Goal: Check status: Check status

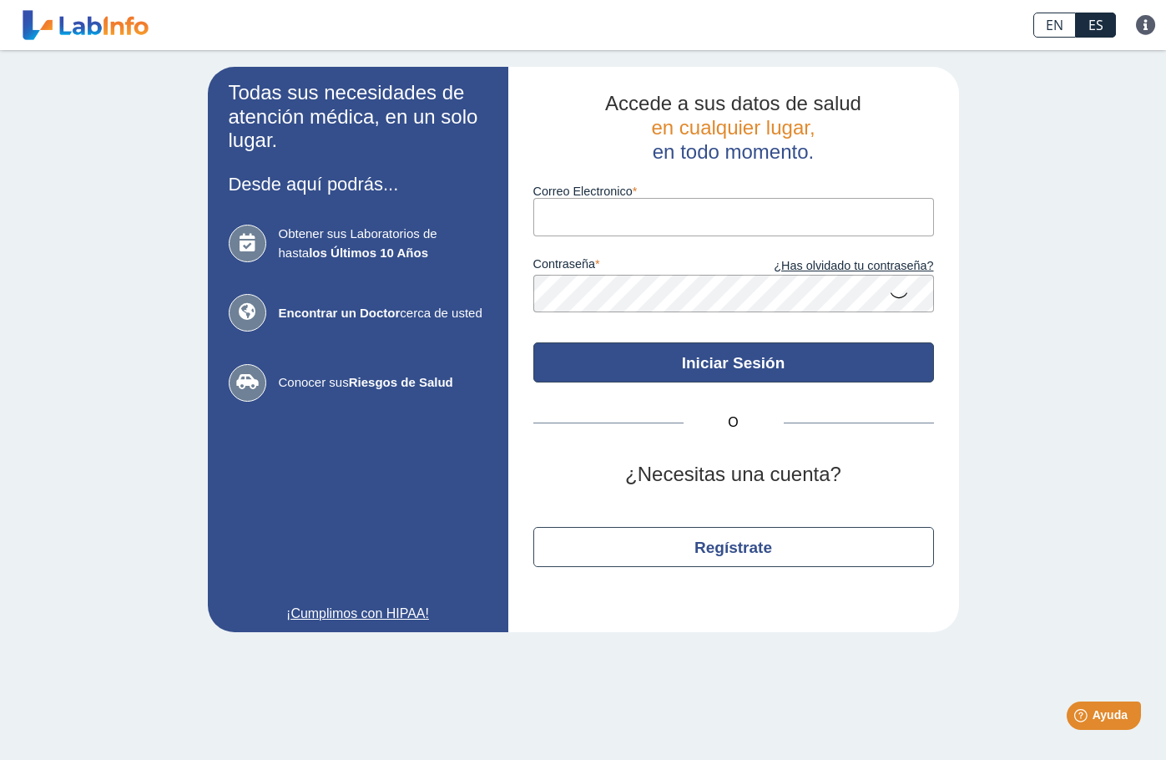
type input "ejevega@gmail.com"
click at [722, 361] on button "Iniciar Sesión" at bounding box center [733, 362] width 401 height 40
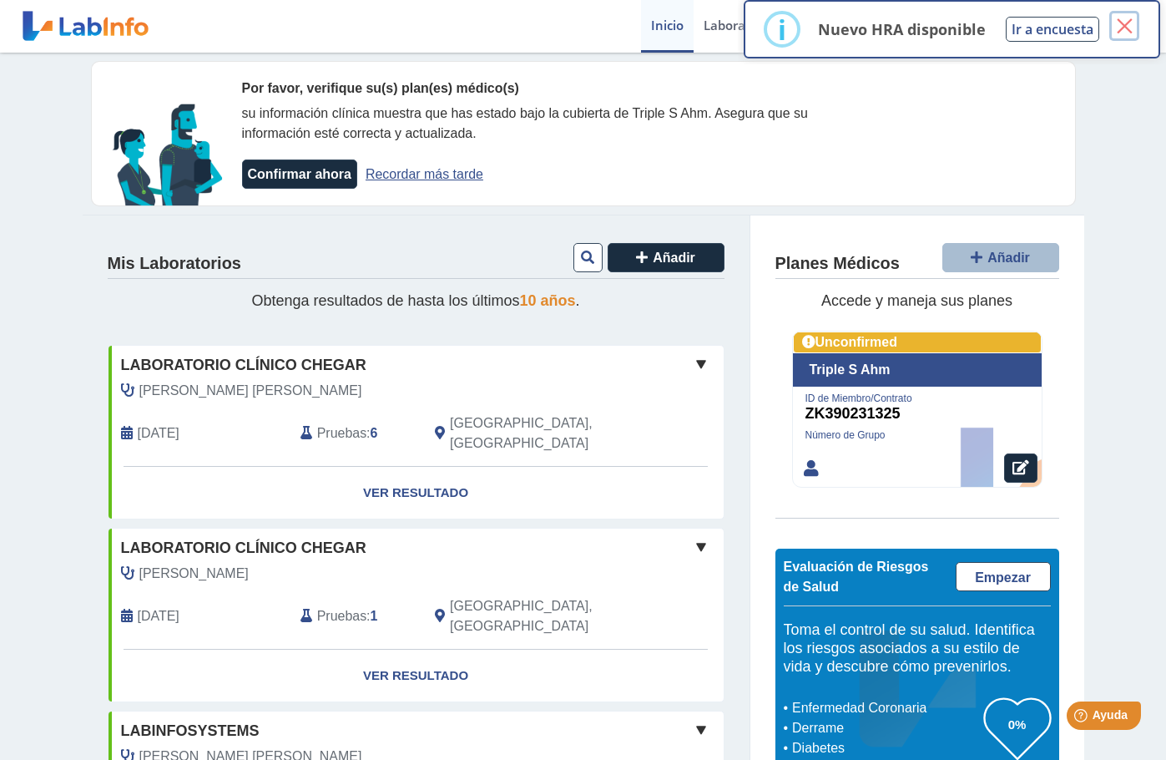
click at [1124, 24] on button "×" at bounding box center [1124, 26] width 30 height 30
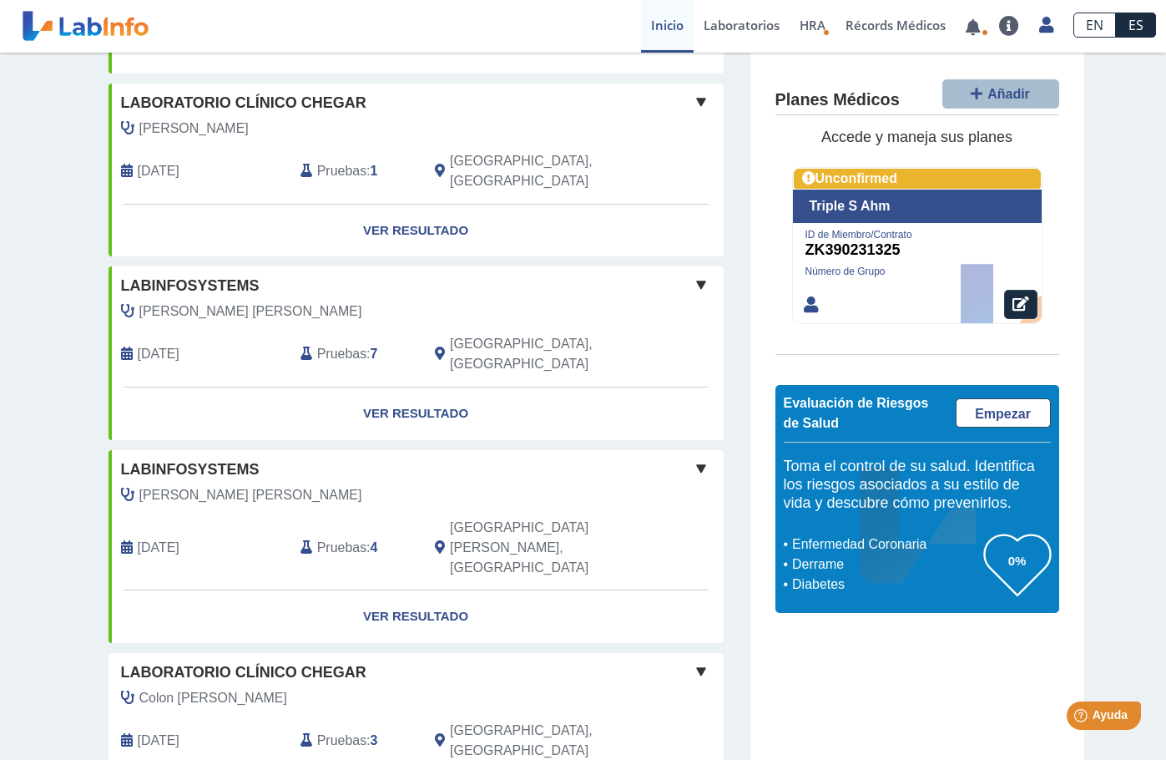
scroll to position [1310, 0]
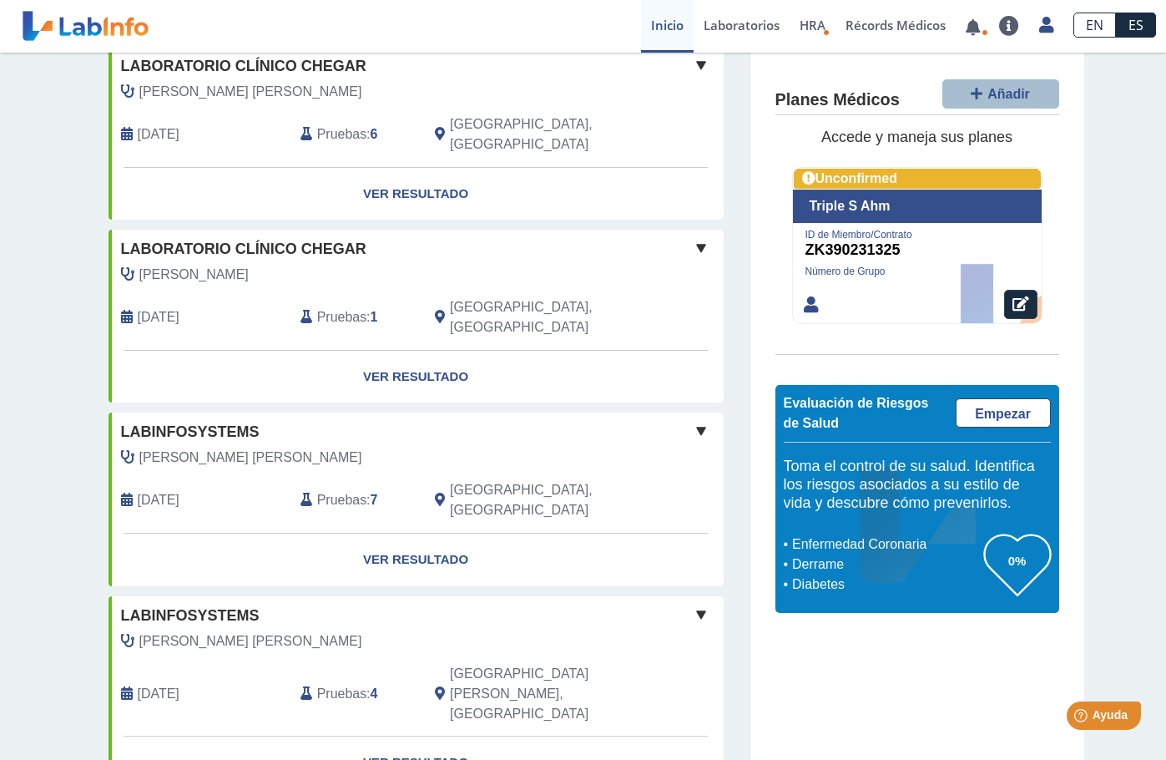
scroll to position [0, 0]
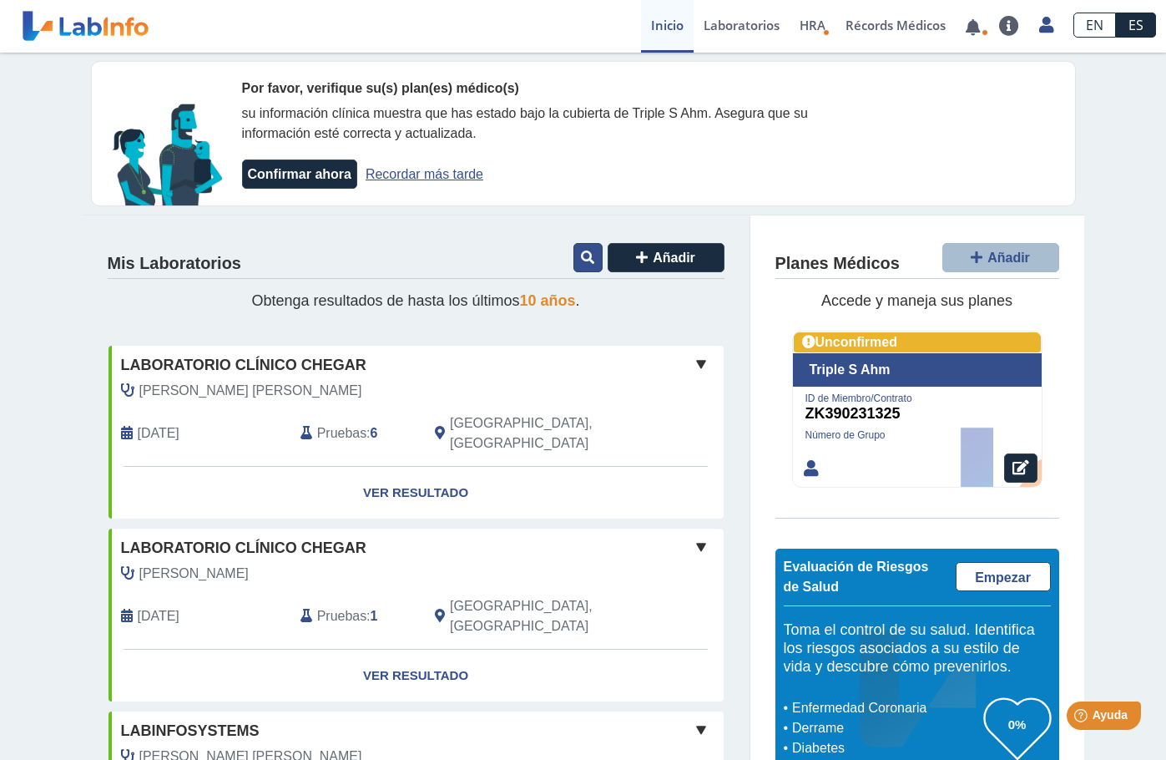
click at [584, 253] on icon at bounding box center [587, 256] width 13 height 13
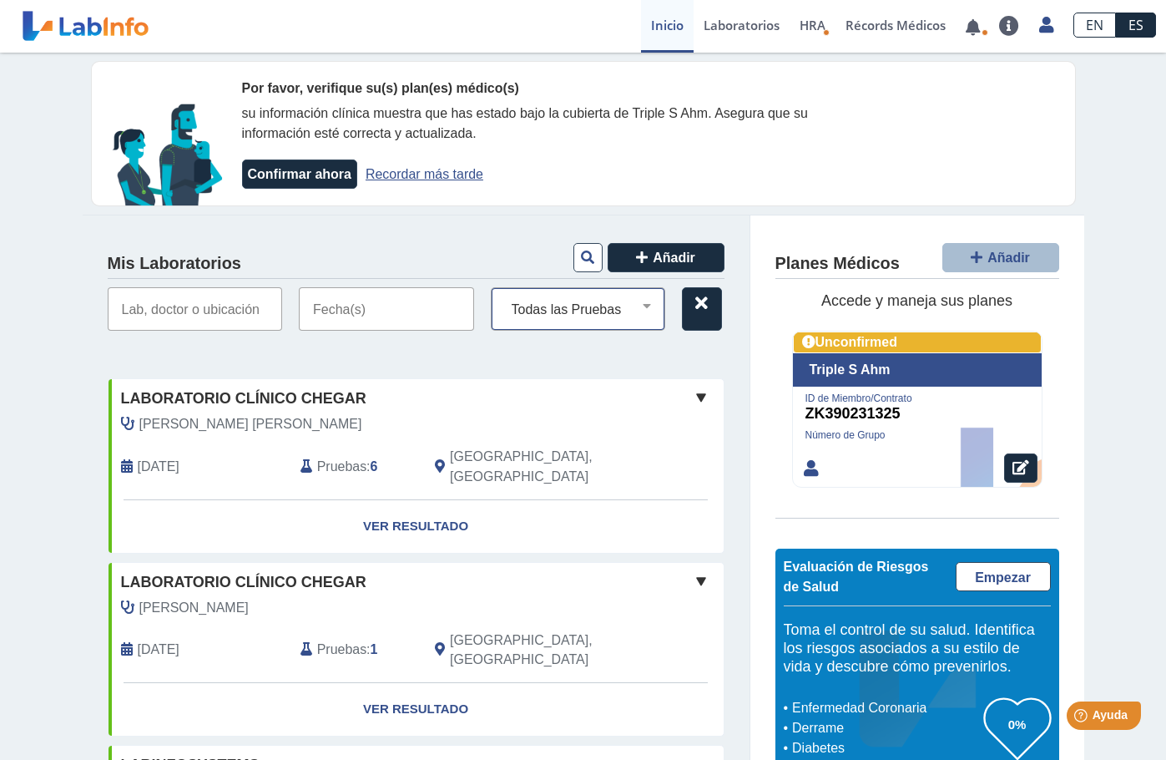
click at [640, 306] on select "Todas las Pruebas (w)-cbc (w)-cmp (w)-lipid panel (w)-psa (w)-stool ob immunoas…" at bounding box center [585, 309] width 160 height 22
click at [573, 260] on button at bounding box center [587, 257] width 29 height 29
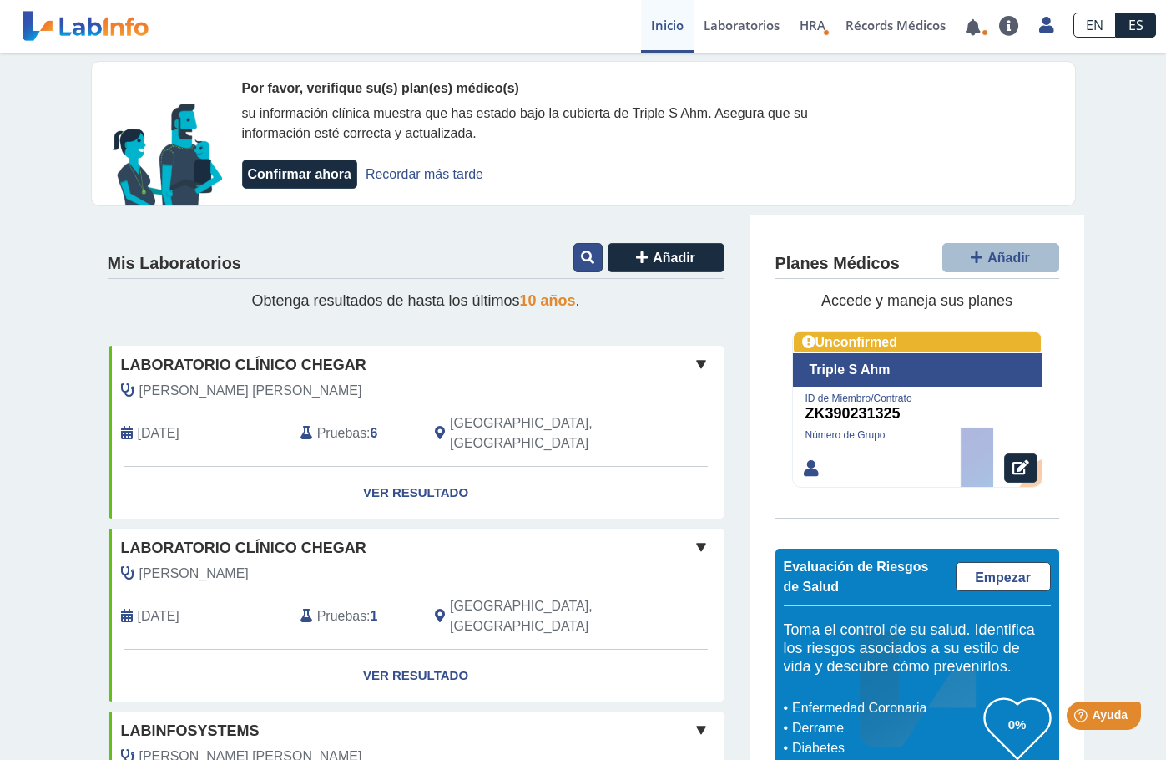
click at [581, 260] on icon at bounding box center [587, 256] width 13 height 13
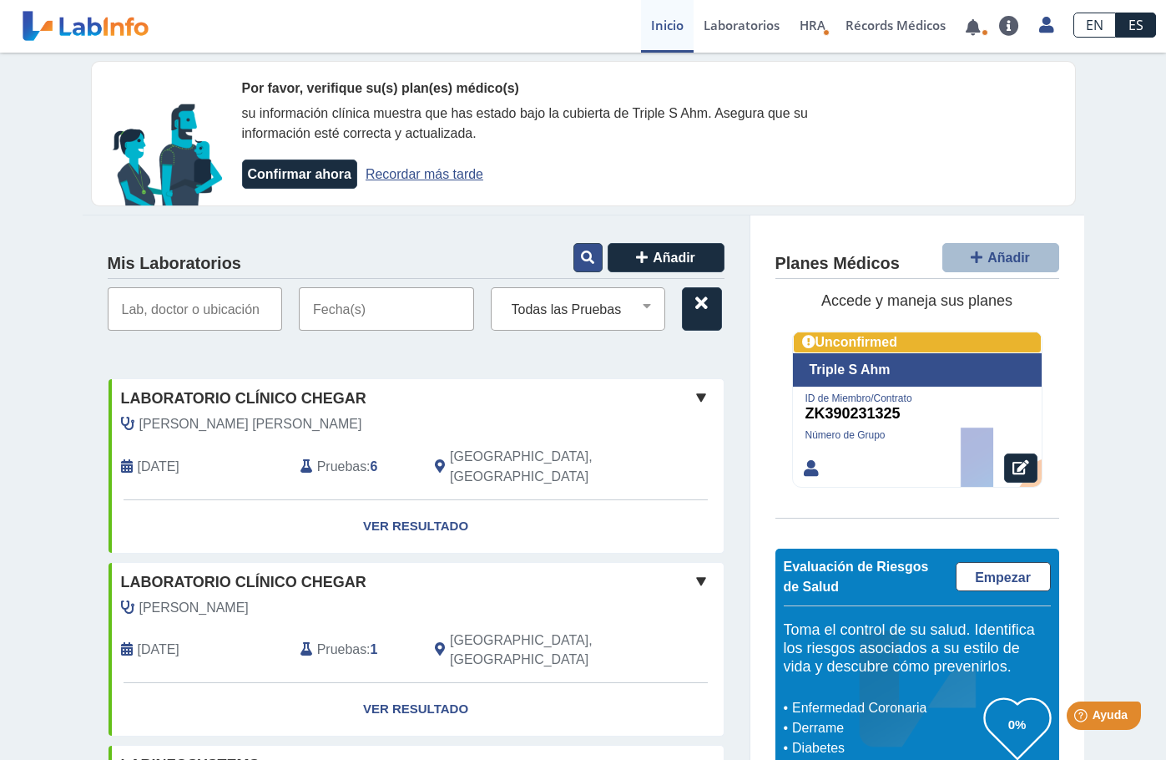
click at [581, 260] on icon at bounding box center [587, 256] width 13 height 13
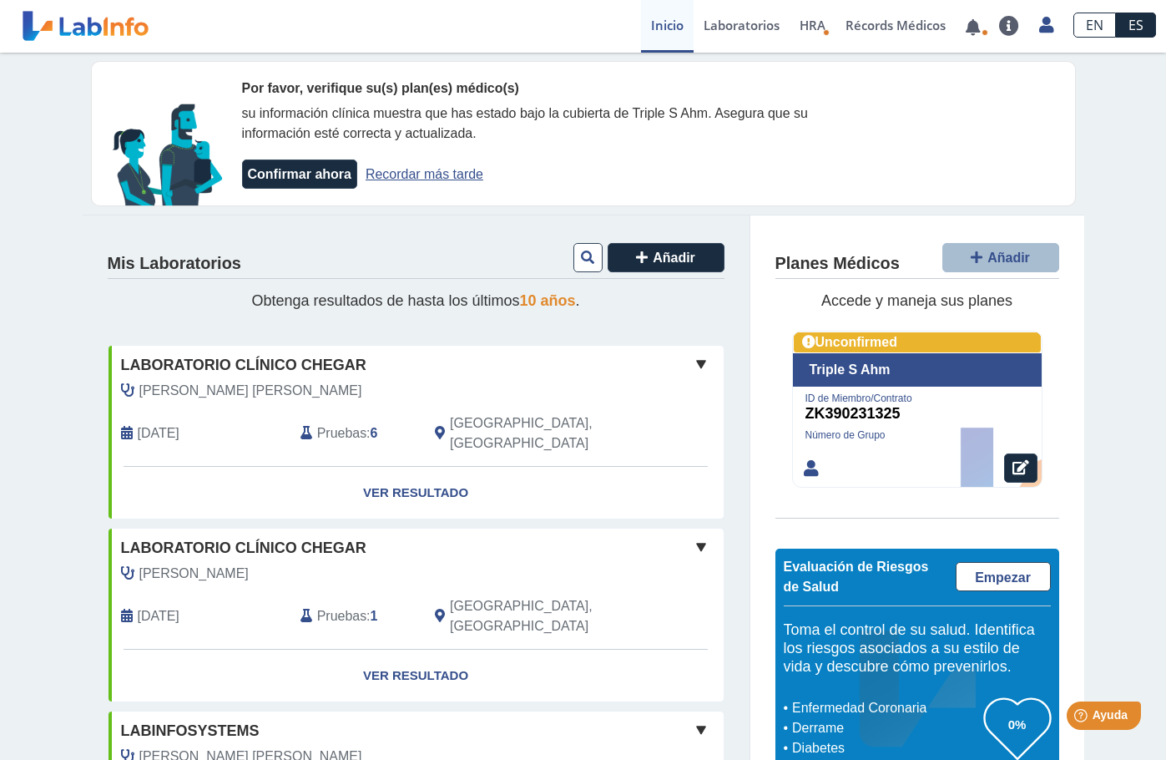
click at [361, 266] on div "Mis Laboratorios Añadir" at bounding box center [416, 259] width 617 height 38
click at [444, 181] on link "Recordar más tarde" at bounding box center [425, 174] width 118 height 14
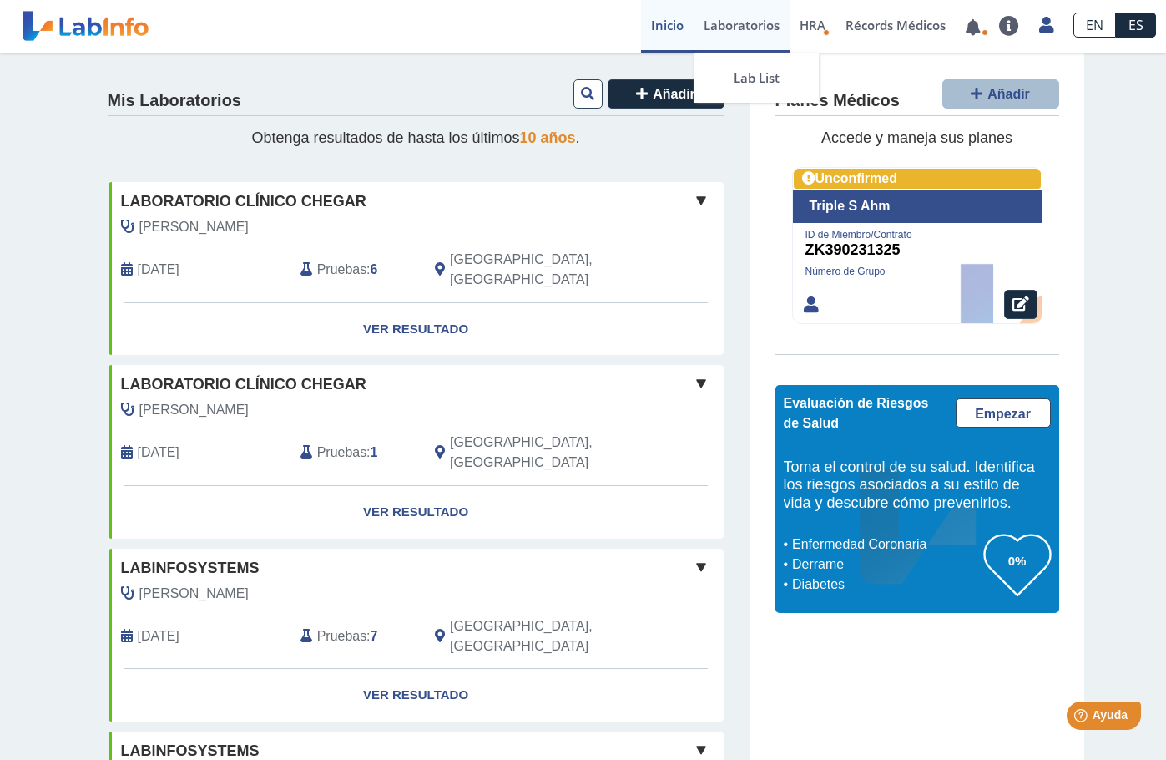
click at [740, 27] on link "Laboratorios" at bounding box center [742, 26] width 96 height 53
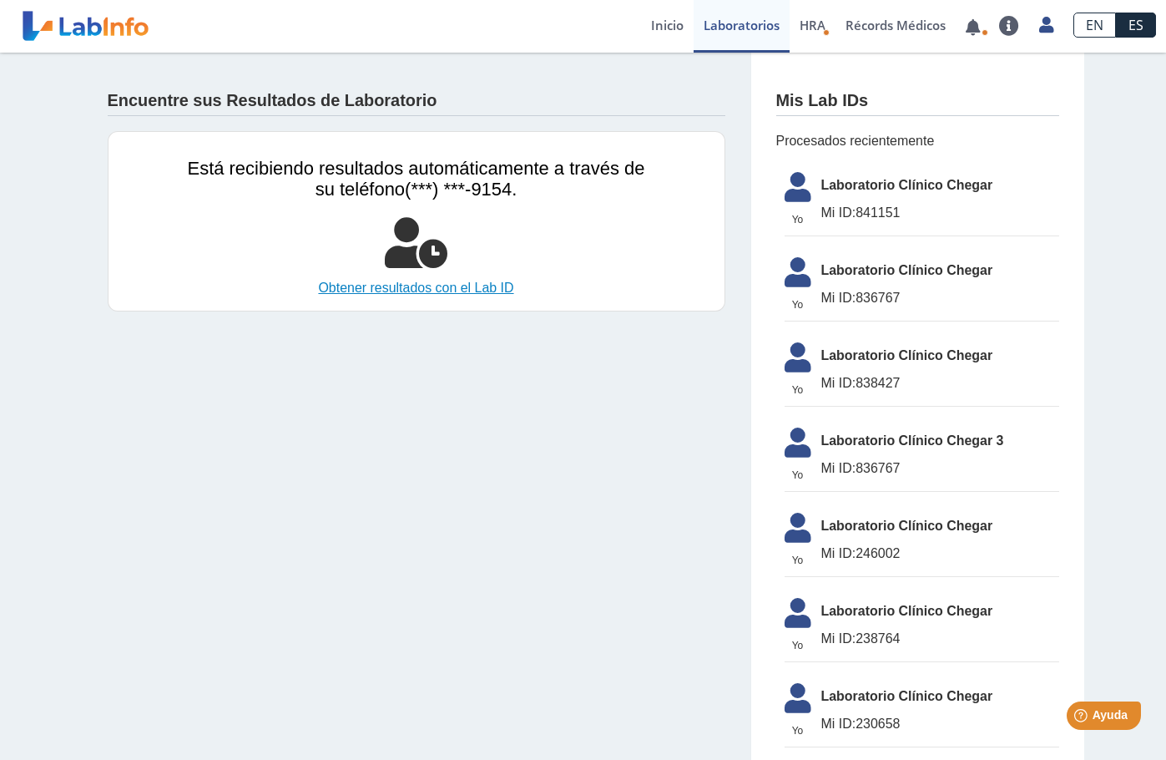
click at [402, 288] on link "Obtener resultados con el Lab ID" at bounding box center [416, 288] width 457 height 20
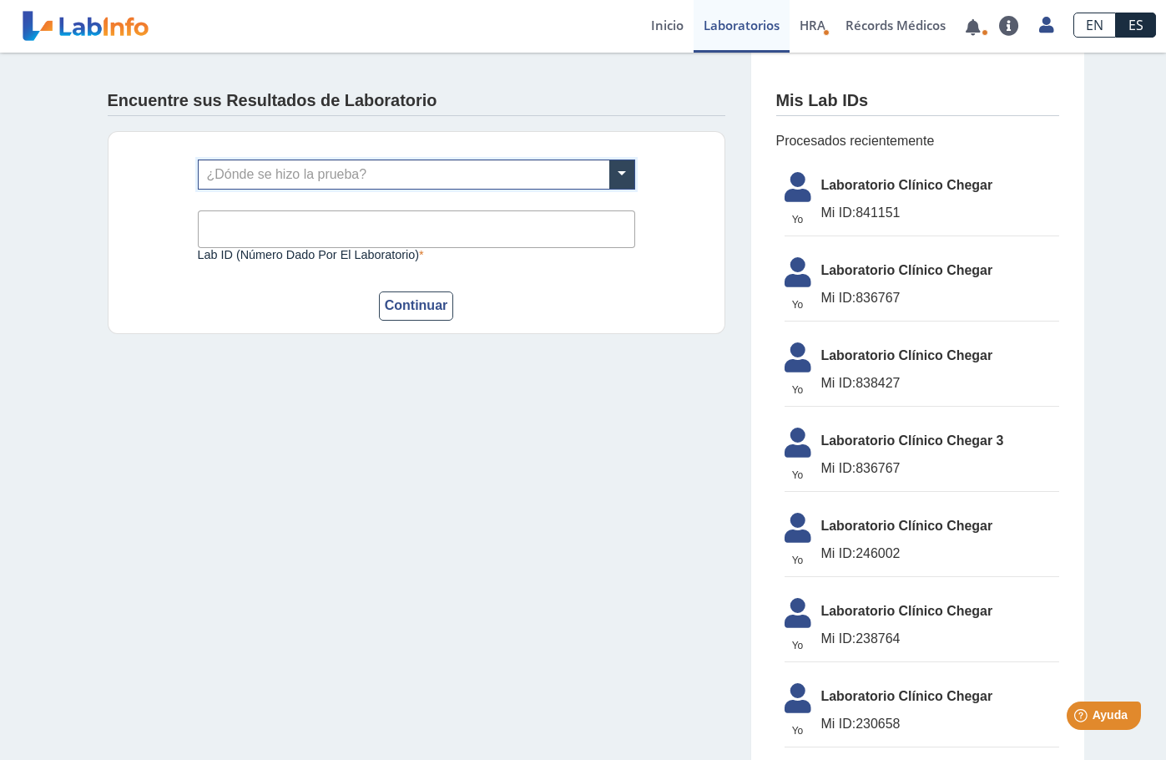
click at [373, 161] on input "text" at bounding box center [417, 174] width 436 height 28
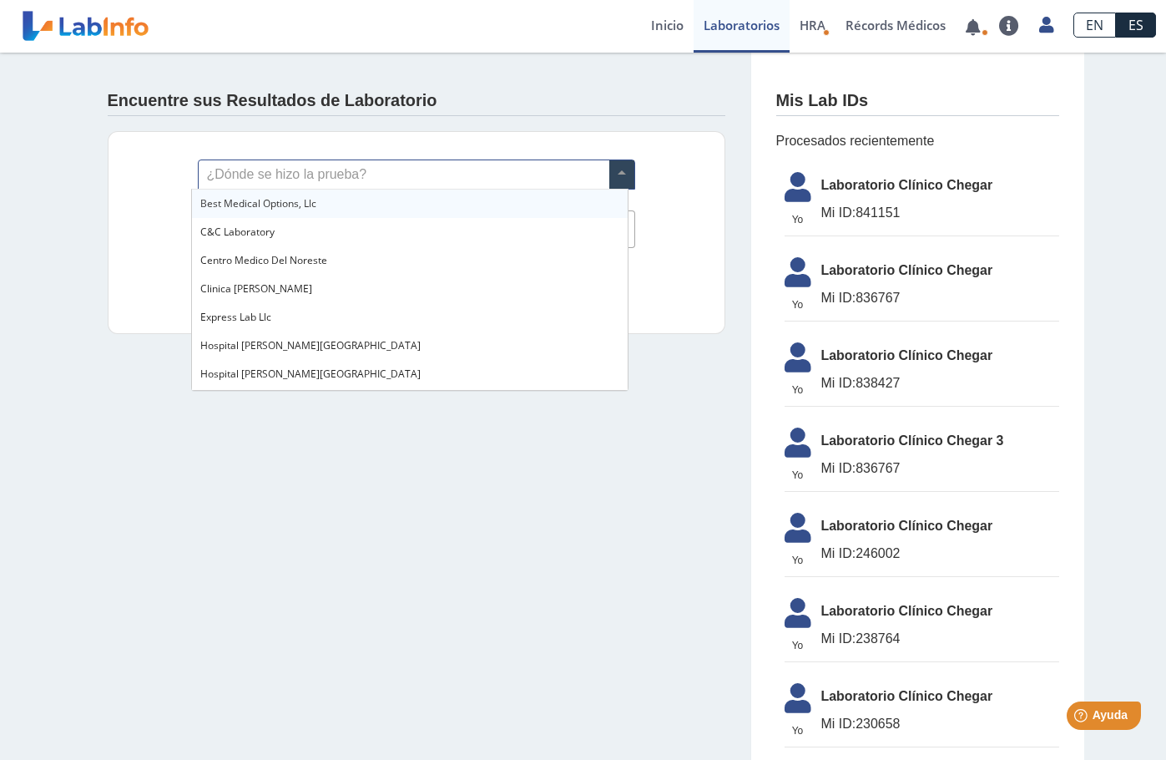
click at [361, 162] on input "text" at bounding box center [417, 174] width 436 height 28
click at [360, 174] on input "text" at bounding box center [417, 174] width 436 height 28
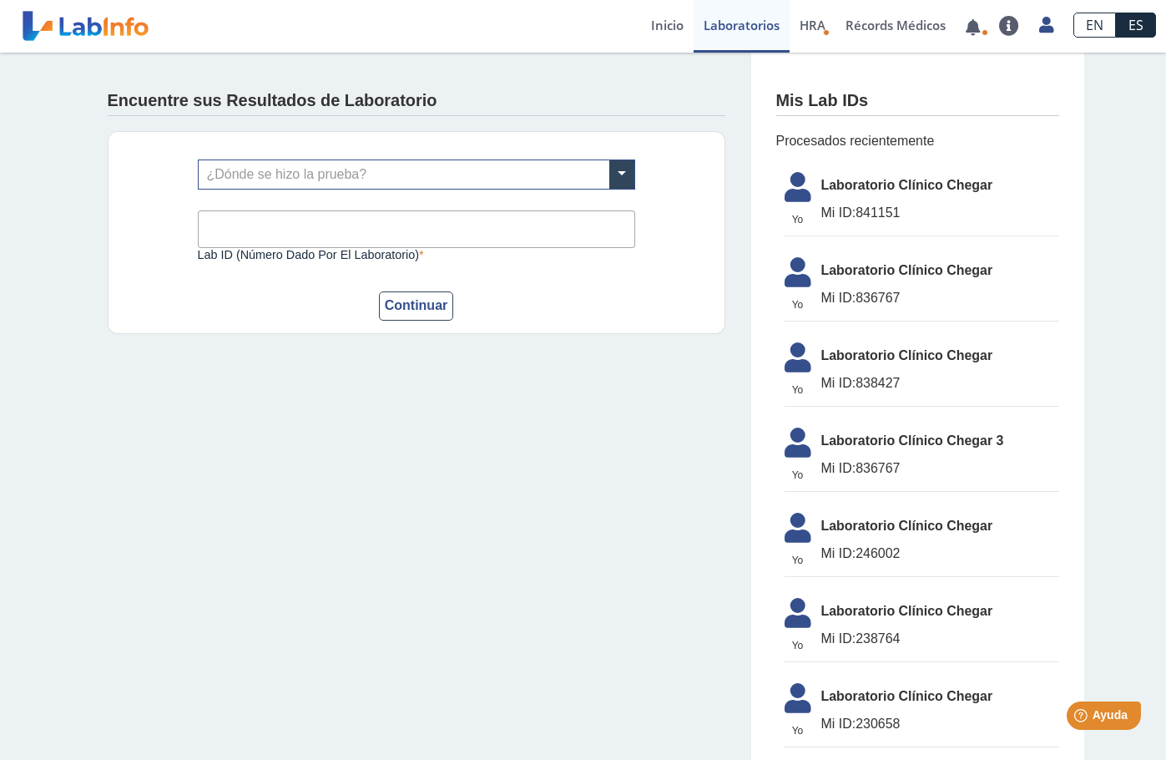
click at [656, 171] on div "¿Dónde se hizo la prueba? Lab ID (número dado por el laboratorio) Este campo es…" at bounding box center [417, 232] width 618 height 203
click at [359, 229] on input "Lab ID (número dado por el laboratorio)" at bounding box center [416, 229] width 437 height 38
click at [226, 163] on input "text" at bounding box center [417, 174] width 436 height 28
type input "chegar"
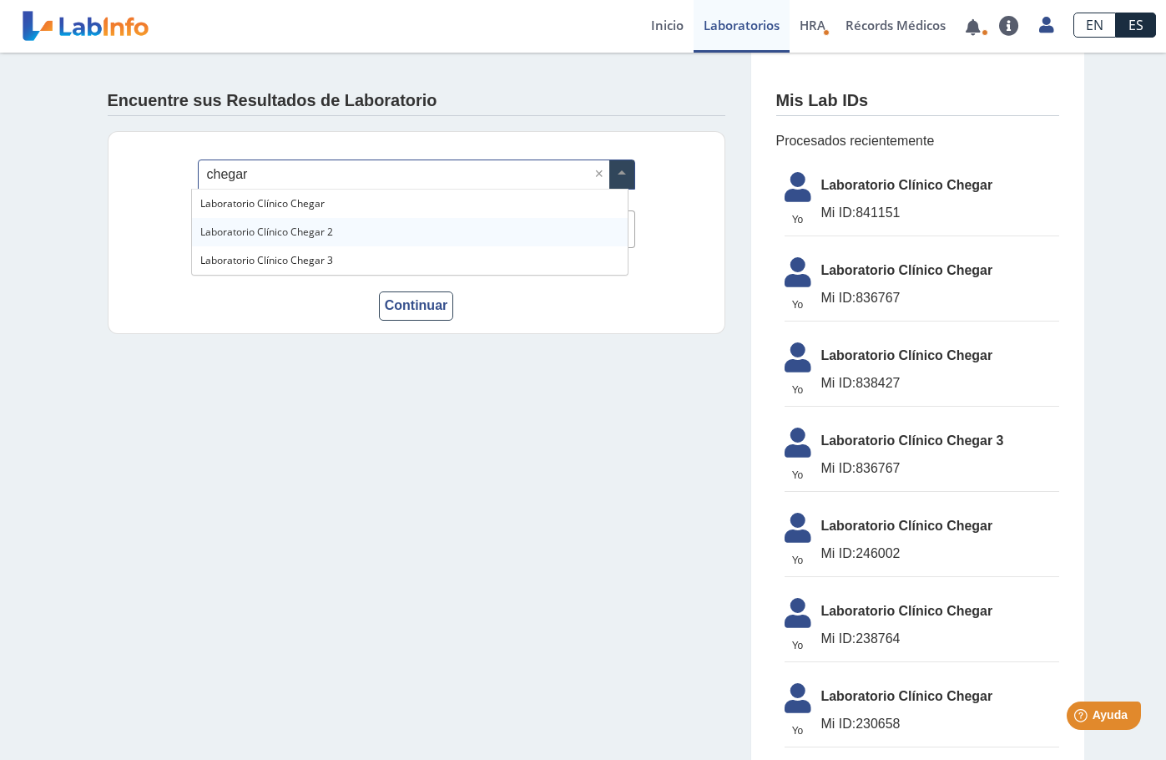
click at [262, 231] on span "Laboratorio Clínico Chegar 2" at bounding box center [266, 232] width 133 height 14
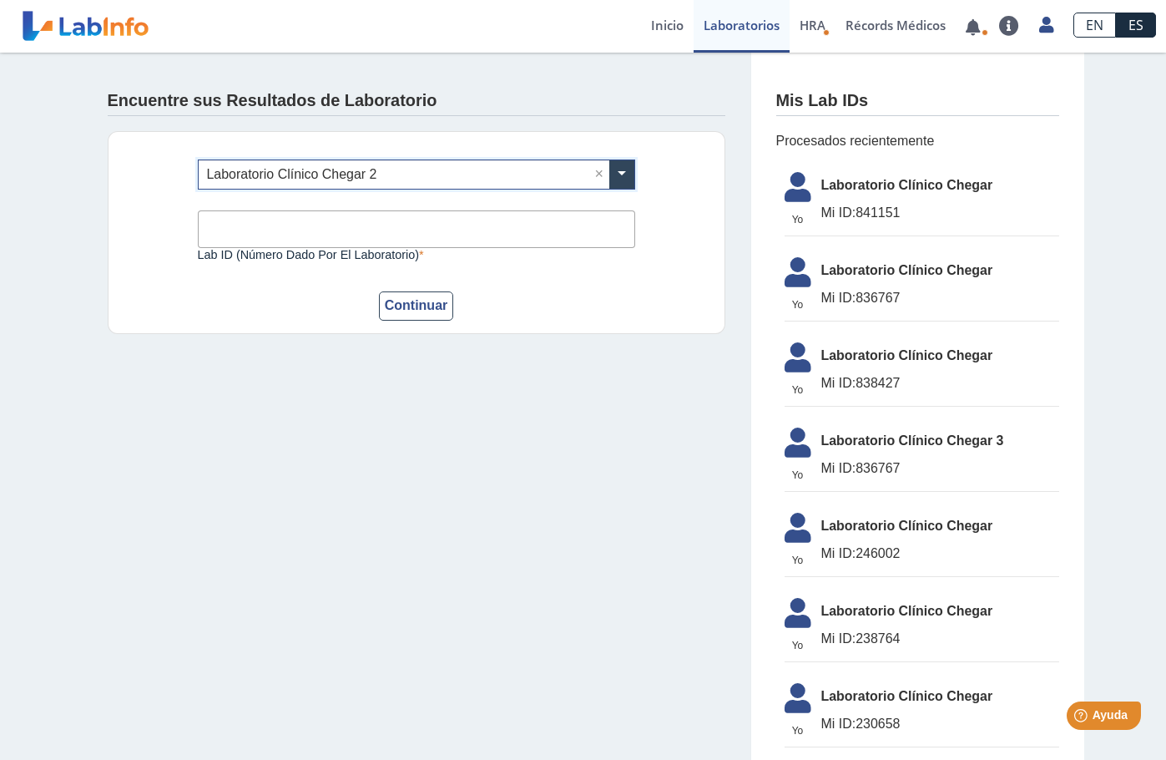
click at [262, 231] on input "Lab ID (número dado por el laboratorio)" at bounding box center [416, 229] width 437 height 38
click at [399, 305] on button "Continuar" at bounding box center [416, 305] width 75 height 29
click at [280, 221] on input "Lab ID (número dado por el laboratorio)" at bounding box center [416, 229] width 437 height 38
drag, startPoint x: 898, startPoint y: 213, endPoint x: 860, endPoint y: 213, distance: 38.4
click at [860, 213] on span "Mi ID: 841151" at bounding box center [940, 213] width 238 height 20
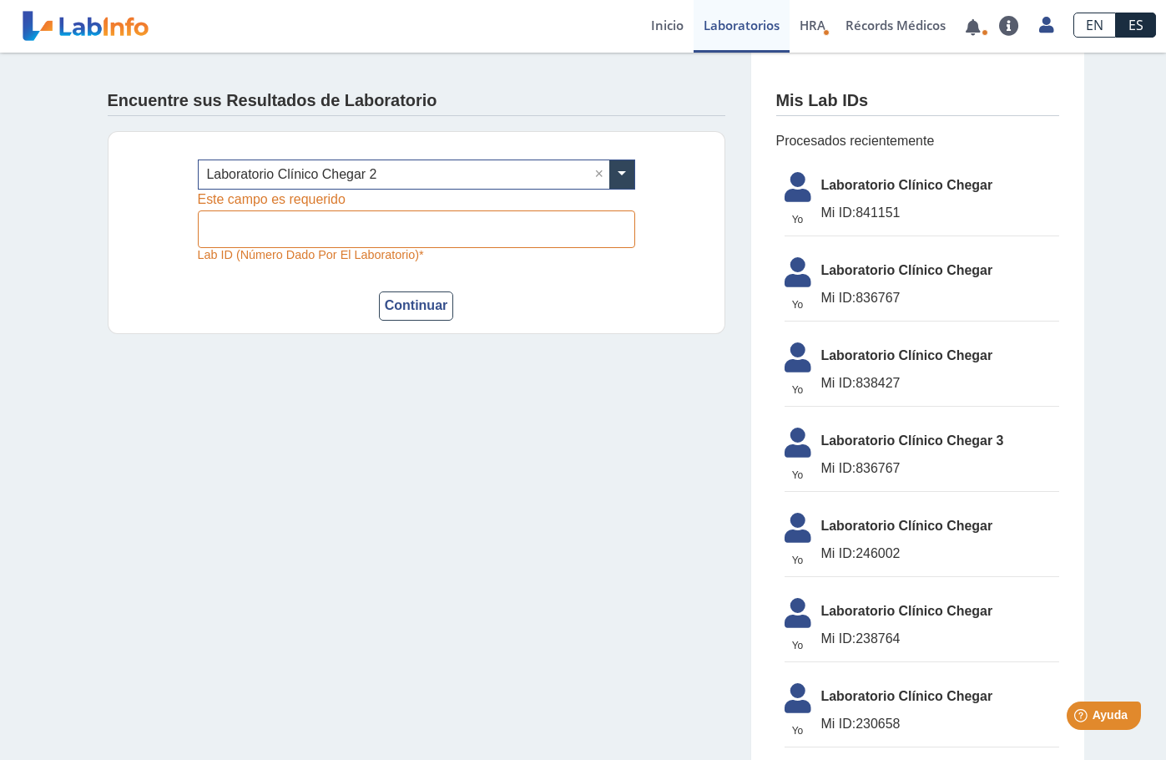
click at [860, 213] on span "Mi ID: 841151" at bounding box center [940, 213] width 238 height 20
click at [213, 226] on input "Lab ID (número dado por el laboratorio)" at bounding box center [416, 229] width 437 height 38
type input "841151"
click at [379, 291] on button "Continuar" at bounding box center [416, 305] width 75 height 29
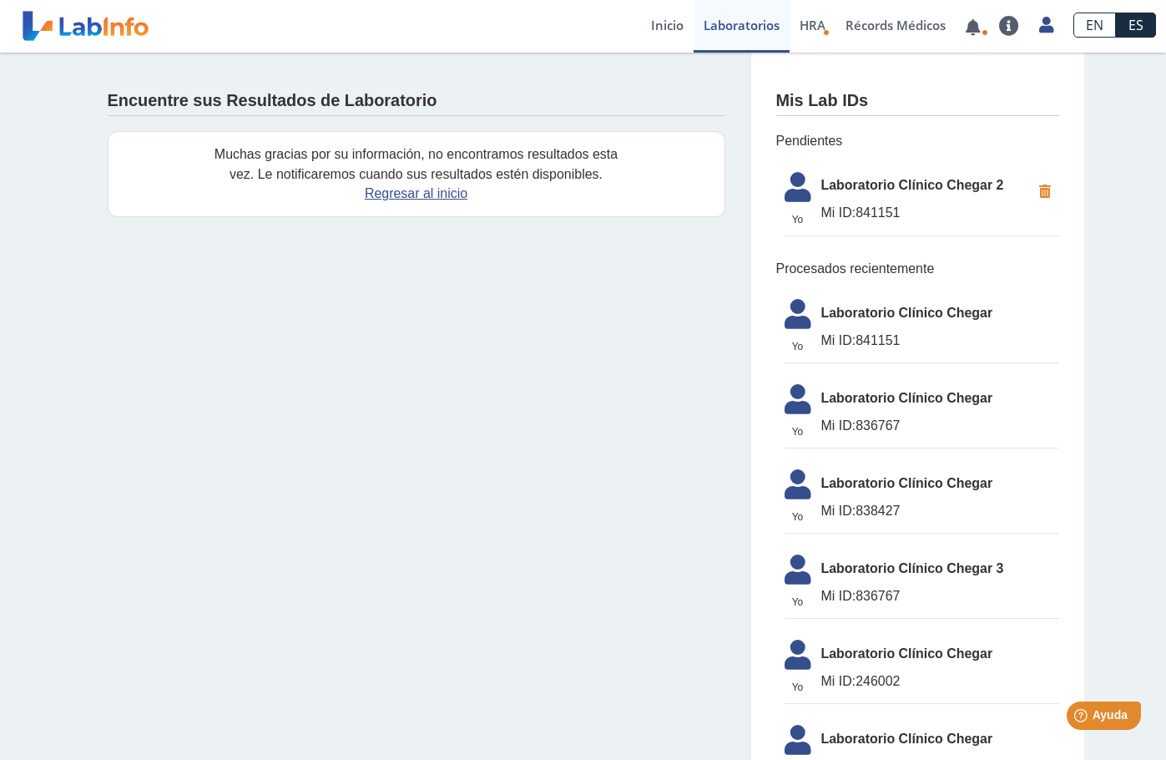
click at [933, 187] on span "Laboratorio Clínico Chegar 2" at bounding box center [926, 185] width 210 height 20
drag, startPoint x: 899, startPoint y: 339, endPoint x: 851, endPoint y: 331, distance: 48.2
click at [851, 331] on span "Mi ID: 841151" at bounding box center [940, 341] width 238 height 20
click at [421, 191] on link "Regresar al inicio" at bounding box center [416, 193] width 103 height 14
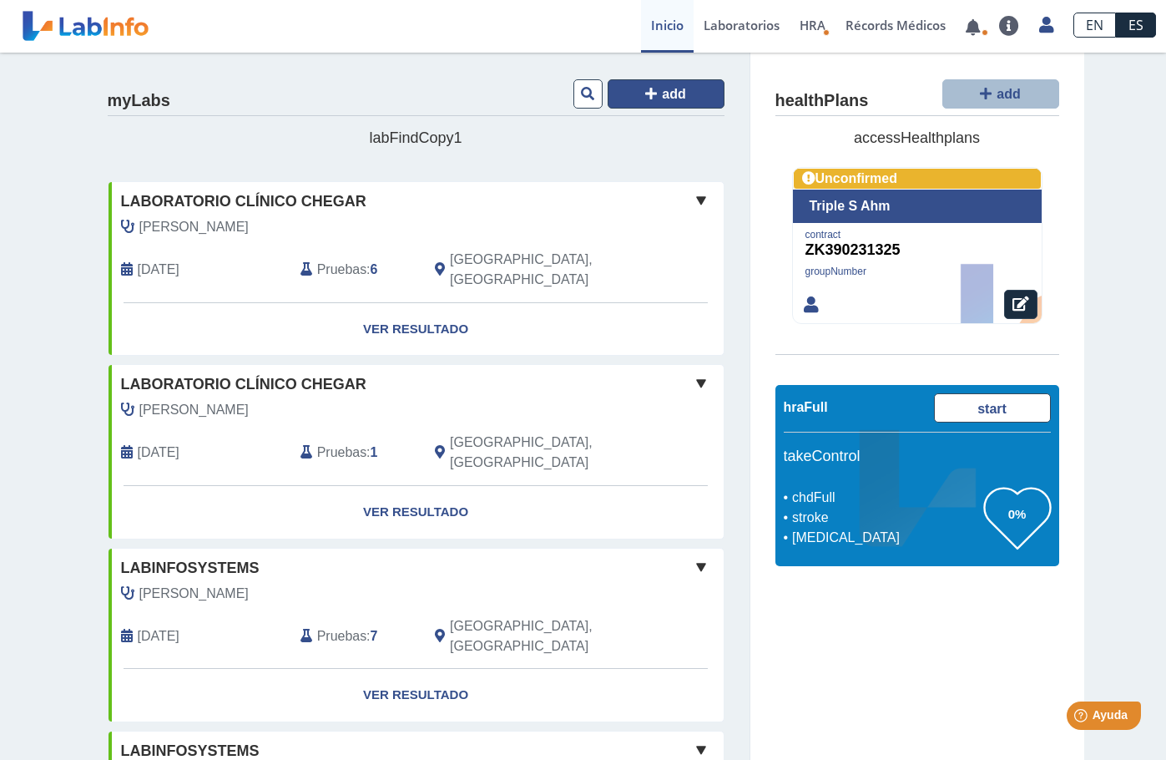
click at [645, 92] on icon at bounding box center [651, 93] width 12 height 13
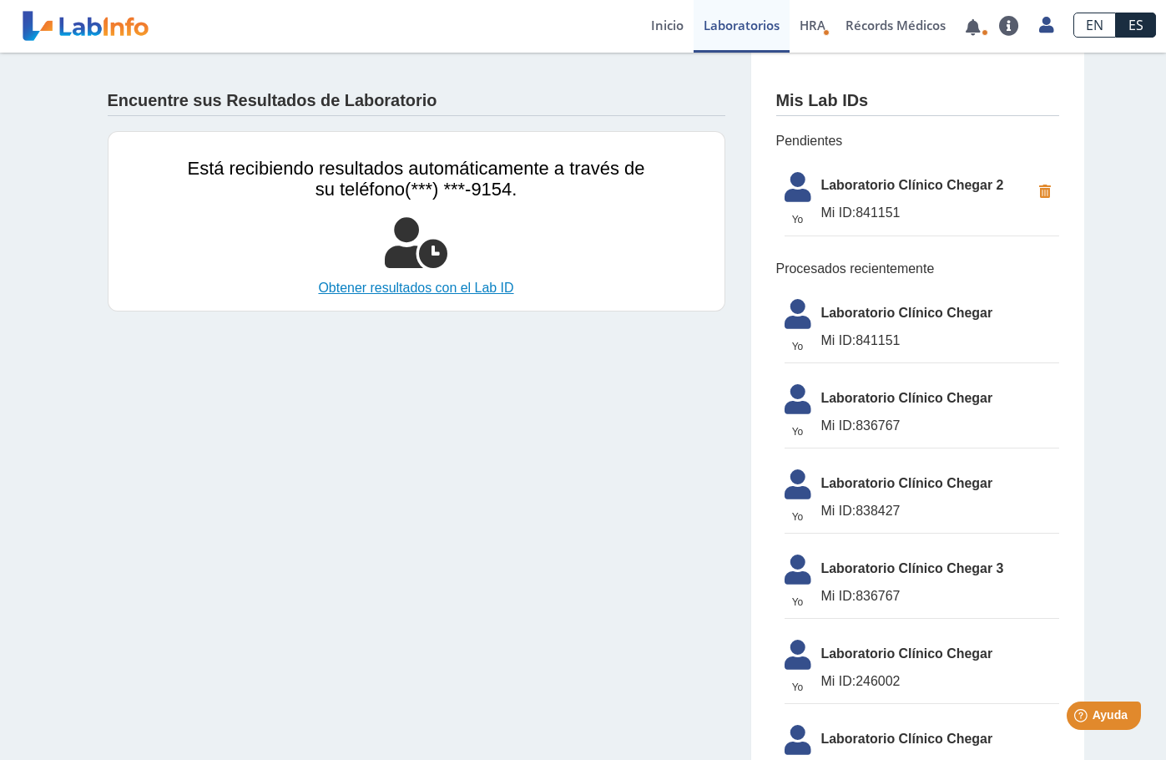
click at [372, 289] on link "Obtener resultados con el Lab ID" at bounding box center [416, 288] width 457 height 20
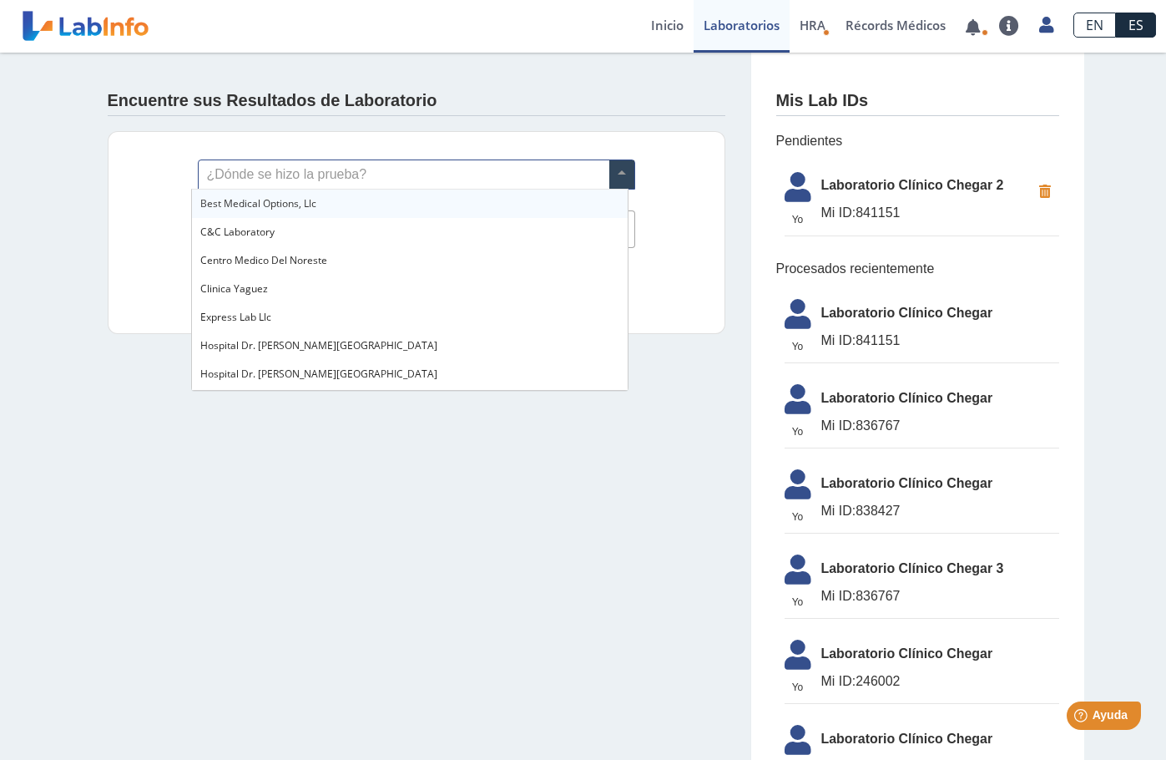
click at [363, 163] on input "text" at bounding box center [417, 174] width 436 height 28
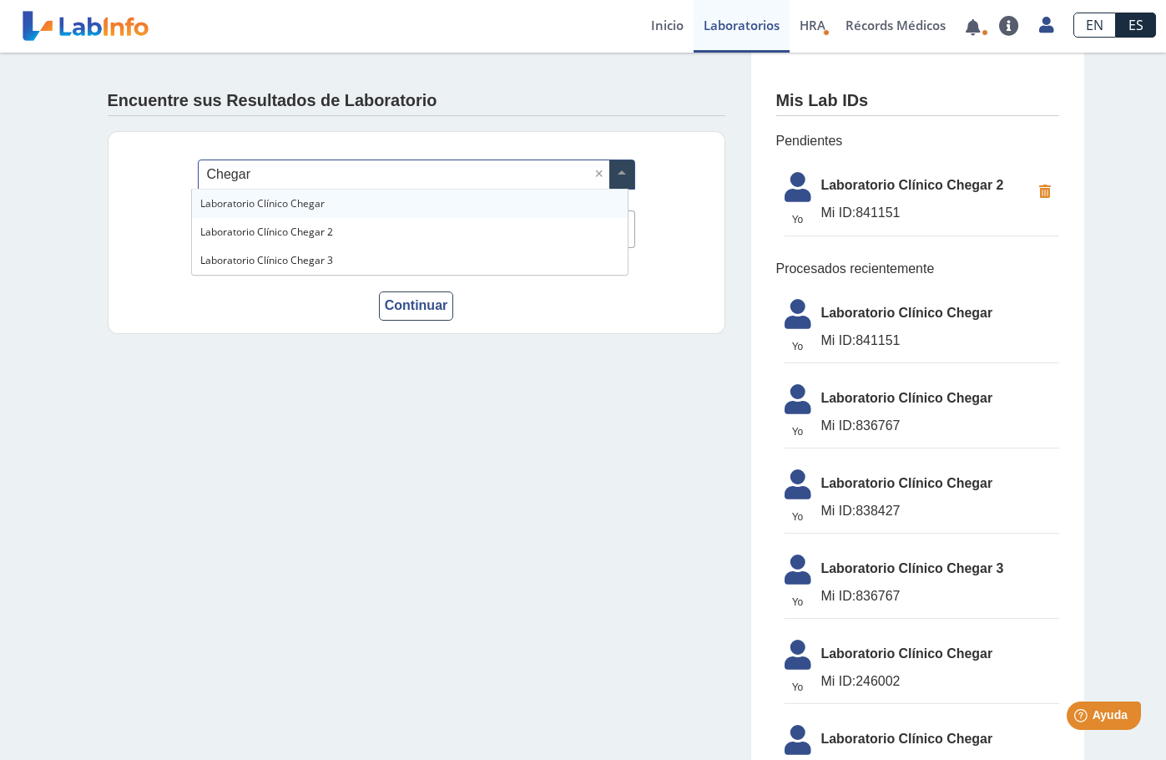
type input "Chegar"
click at [304, 206] on span "Laboratorio Clínico Chegar 2" at bounding box center [266, 203] width 133 height 14
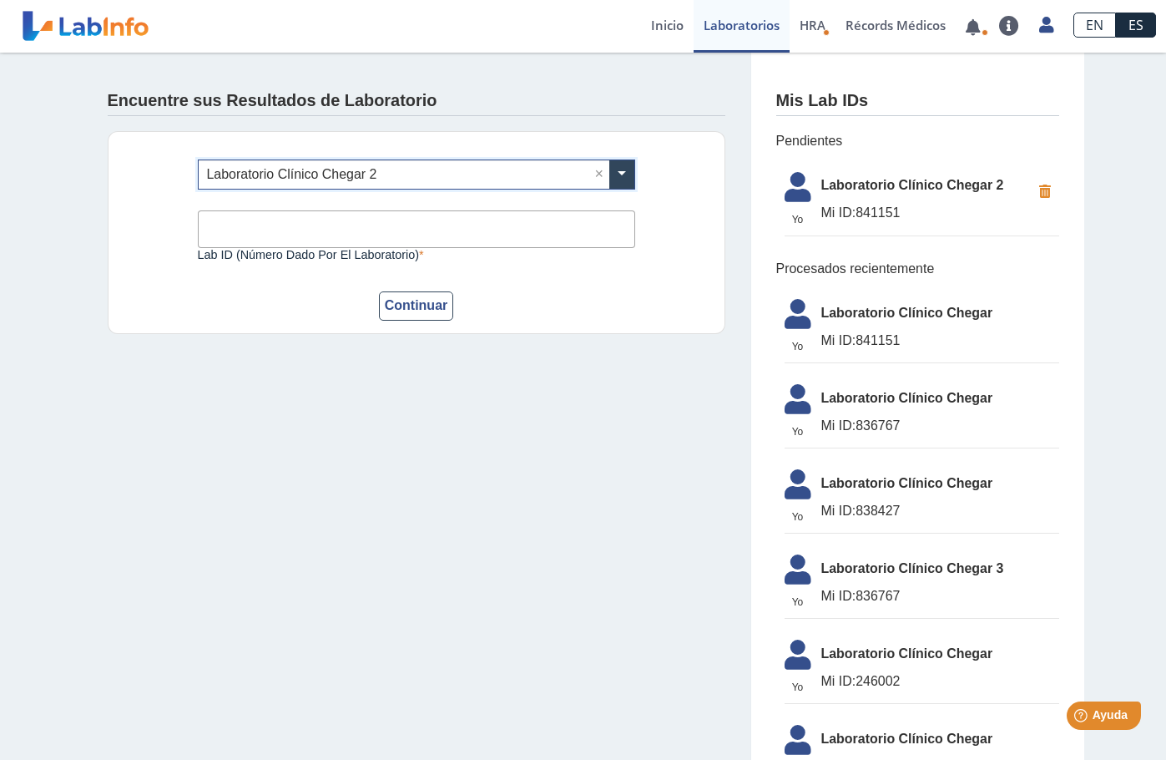
click at [272, 227] on input "Lab ID (número dado por el laboratorio)" at bounding box center [416, 229] width 437 height 38
type input "841151"
click at [420, 316] on button "Continuar" at bounding box center [416, 305] width 75 height 29
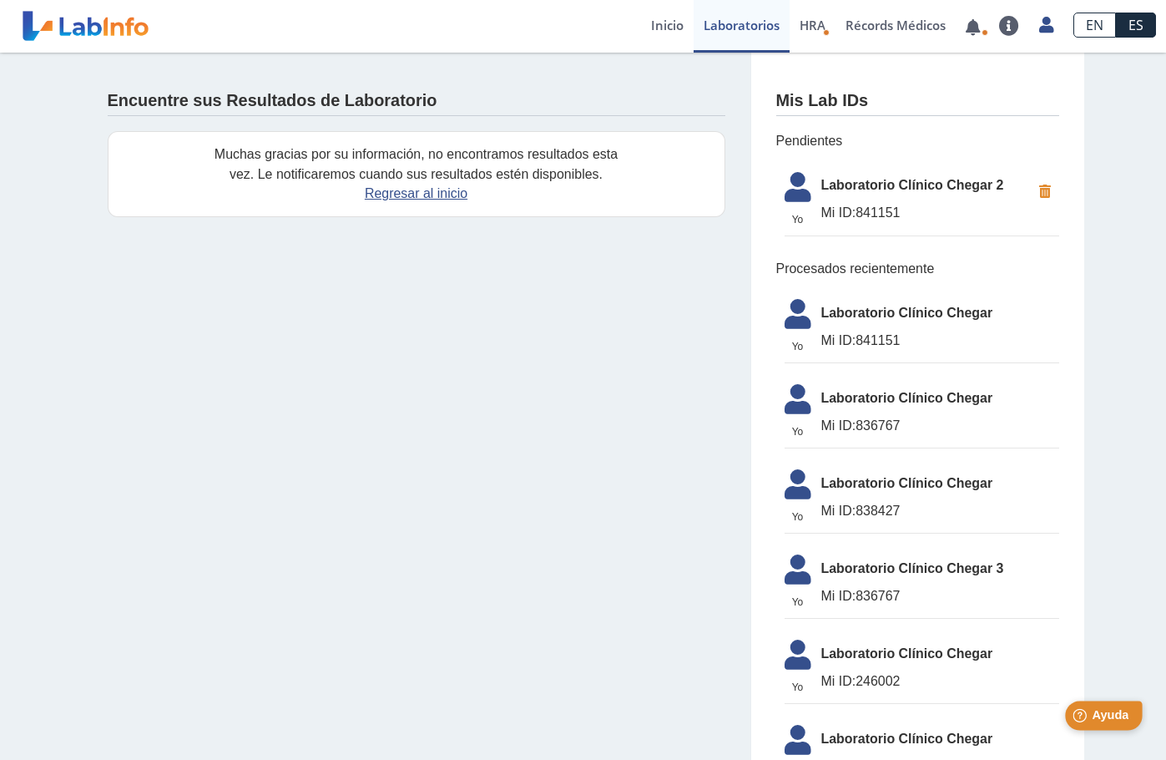
click at [1108, 715] on span "Ayuda" at bounding box center [1110, 715] width 37 height 14
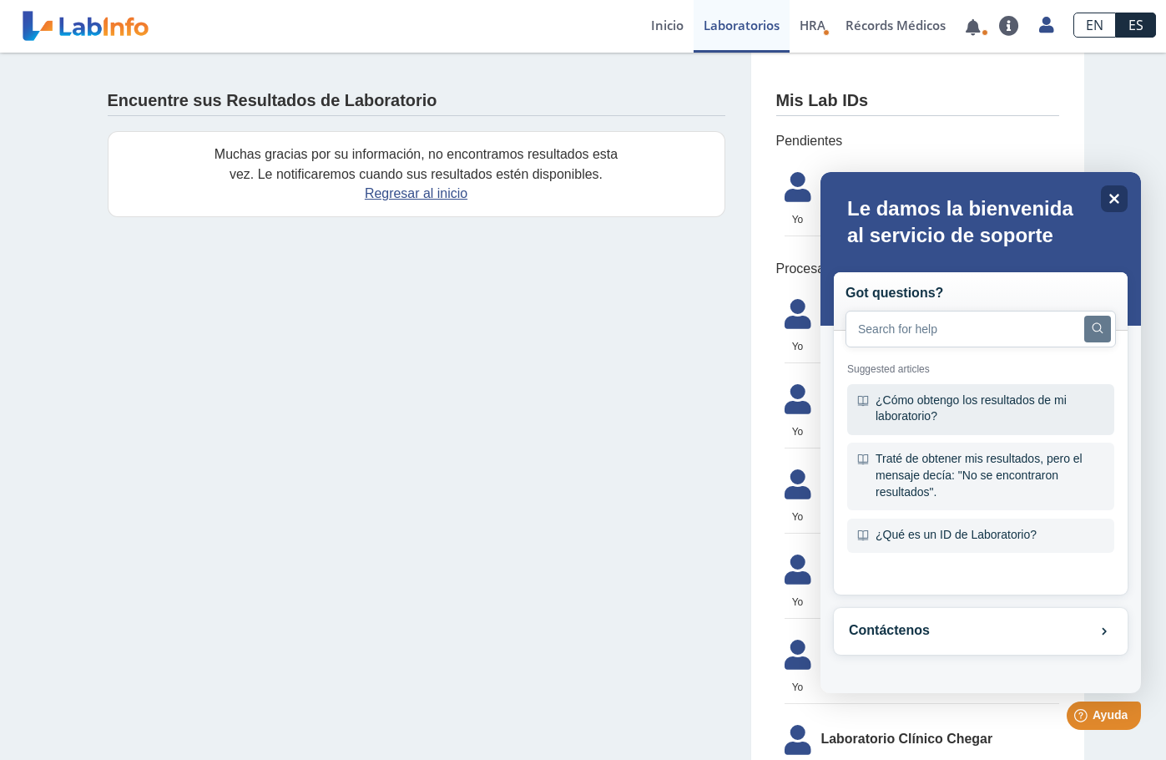
click at [982, 417] on div "¿Cómo obtengo los resultados de mi laboratorio?" at bounding box center [980, 409] width 267 height 51
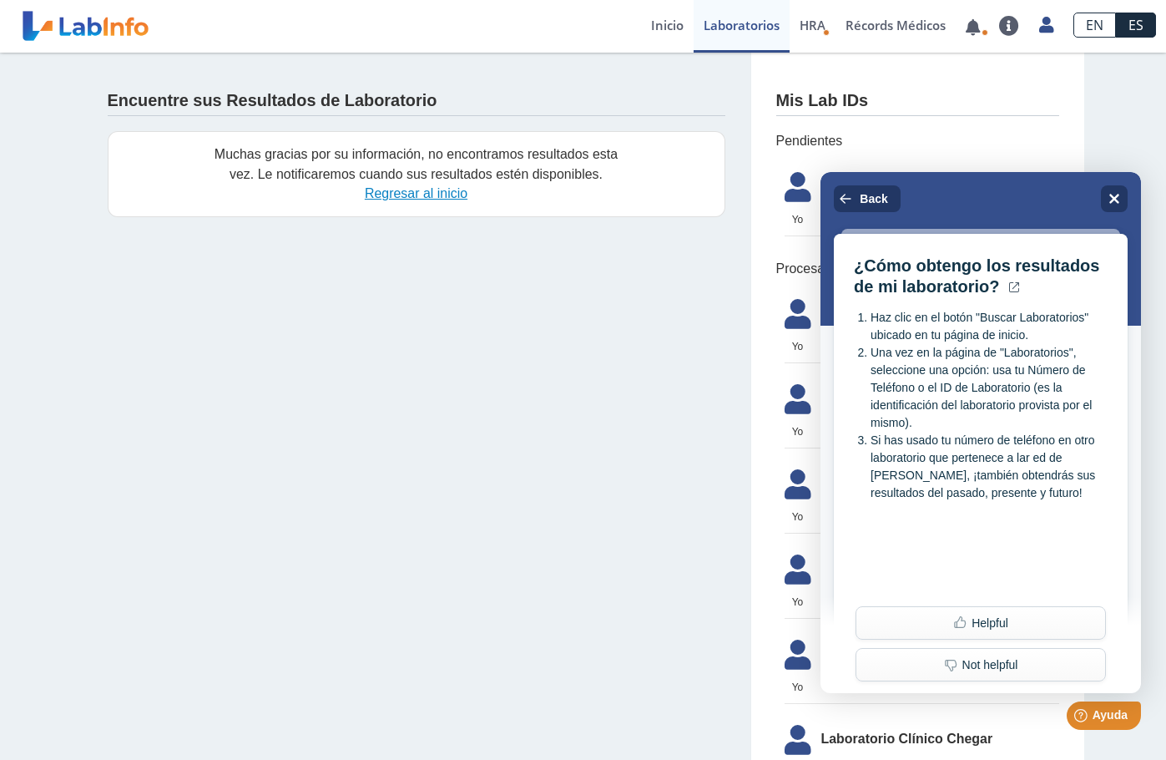
click at [408, 199] on link "Regresar al inicio" at bounding box center [416, 193] width 103 height 14
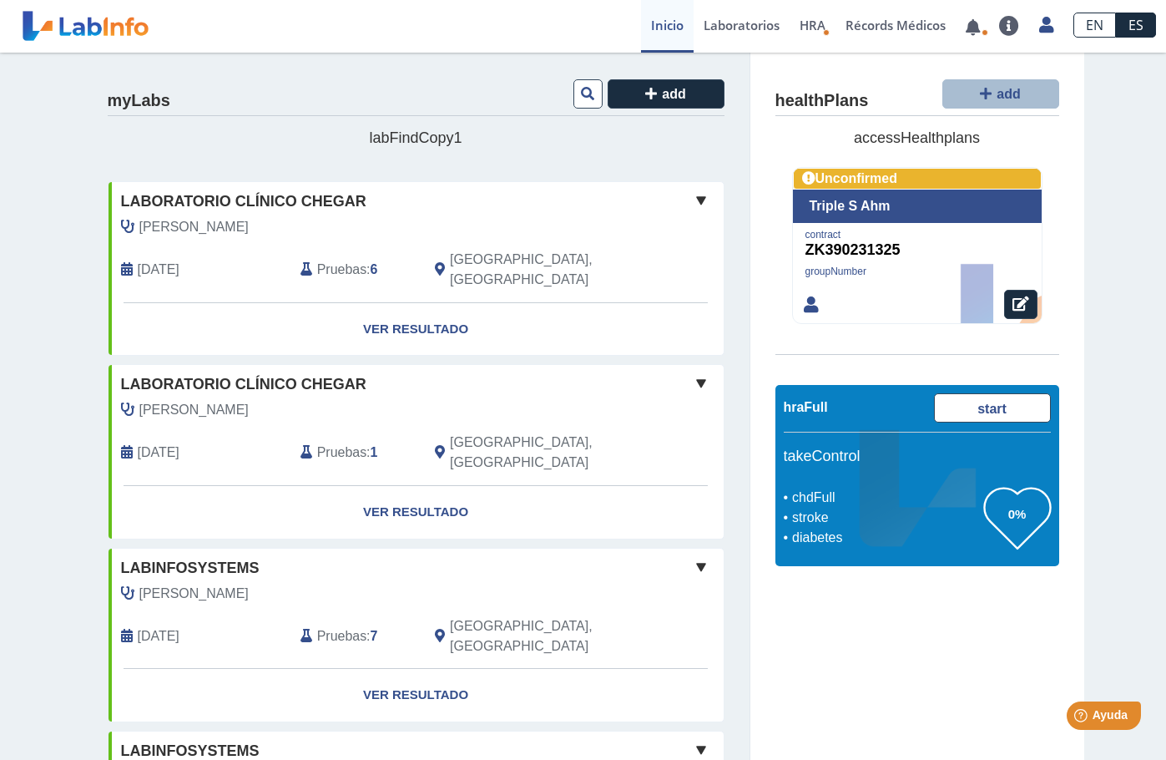
click at [662, 89] on span "add" at bounding box center [673, 94] width 23 height 14
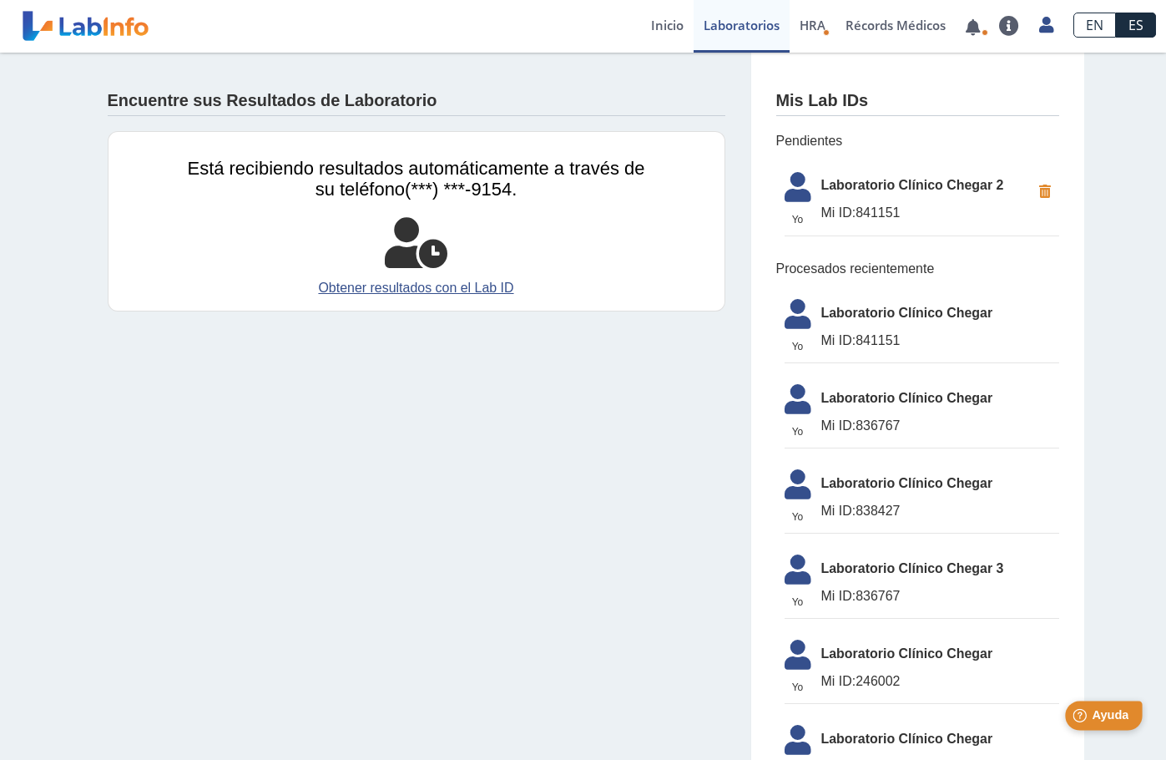
click at [1109, 712] on span "Ayuda" at bounding box center [1110, 715] width 37 height 14
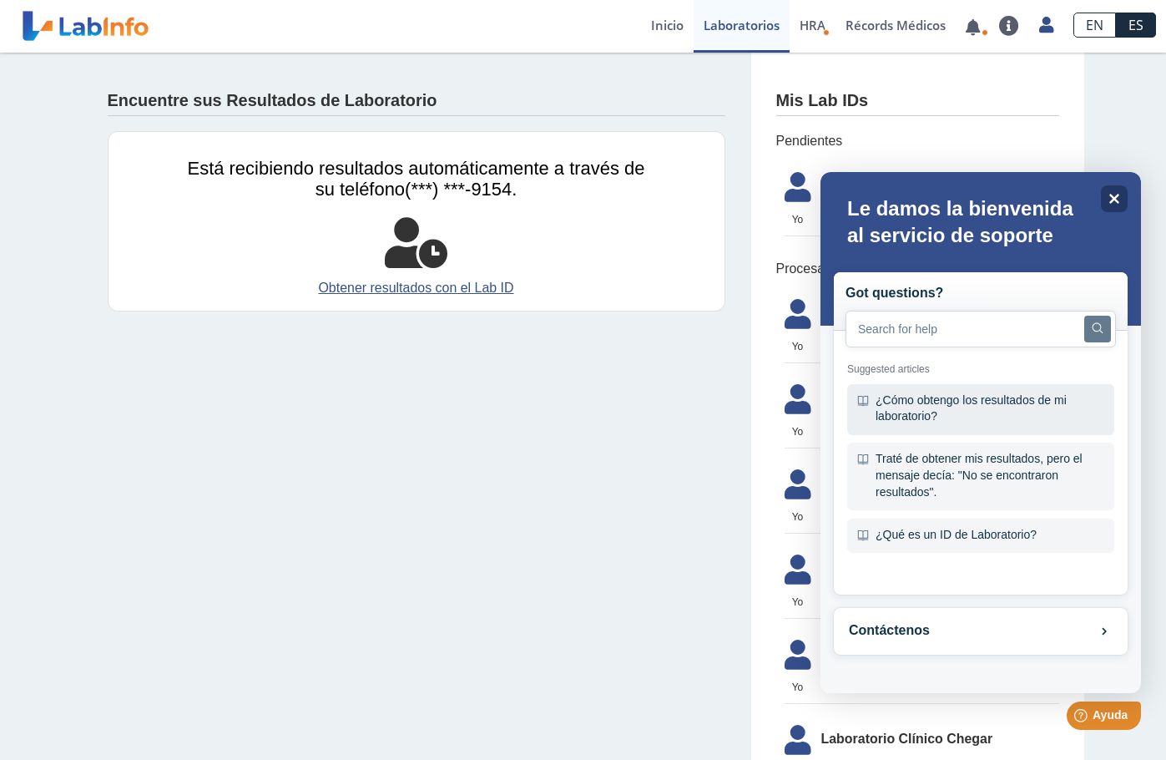
click at [979, 422] on div "¿Cómo obtengo los resultados de mi laboratorio?" at bounding box center [980, 409] width 267 height 51
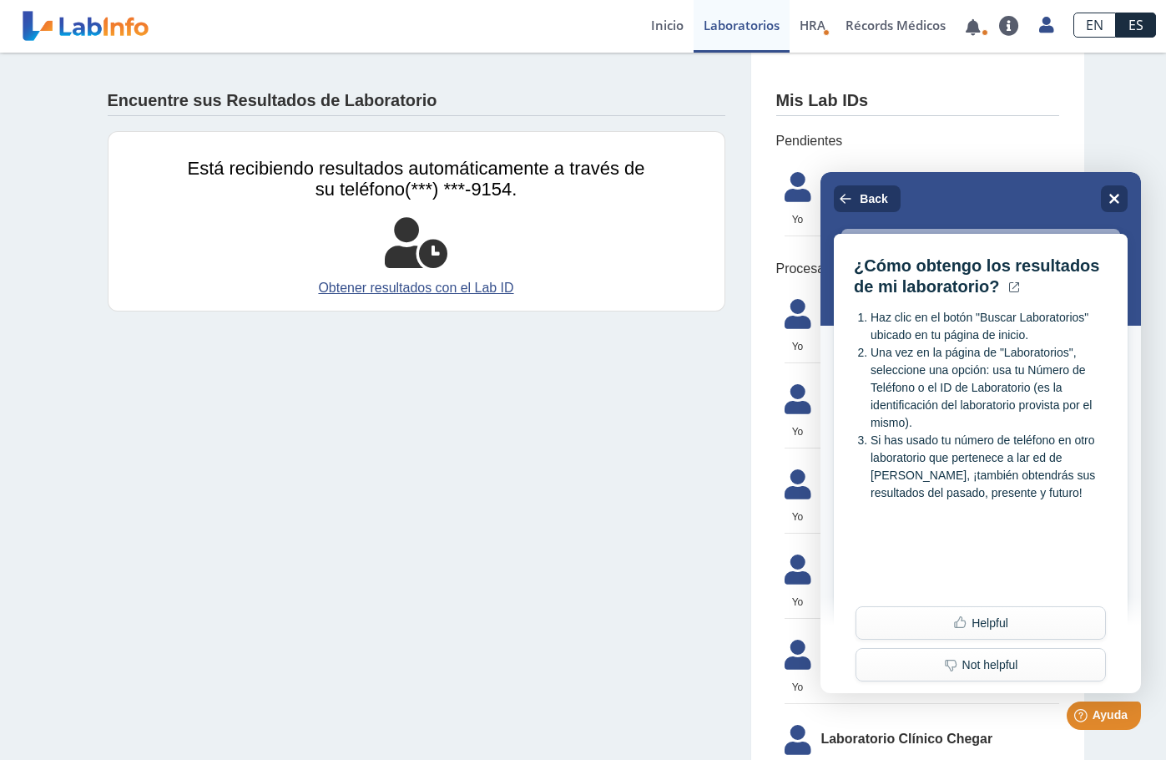
click at [1118, 190] on div "Close" at bounding box center [1114, 198] width 27 height 27
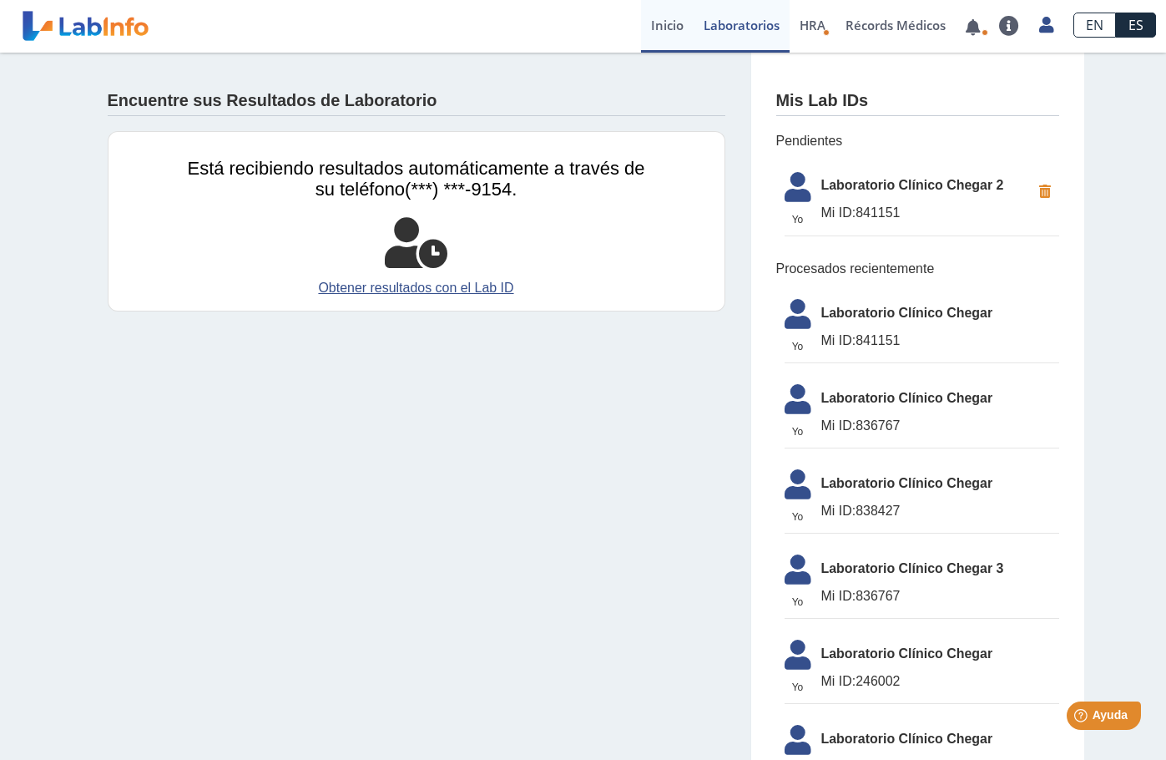
click at [668, 27] on link "Inicio" at bounding box center [667, 26] width 53 height 53
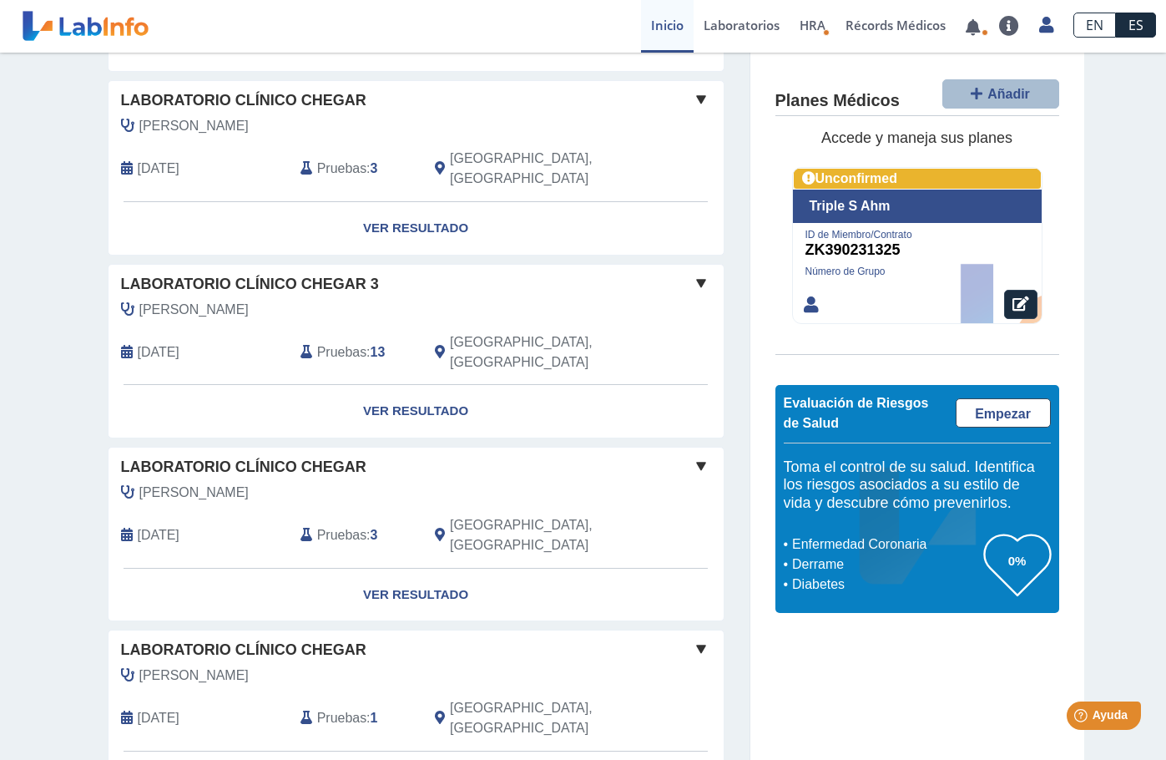
scroll to position [1147, 0]
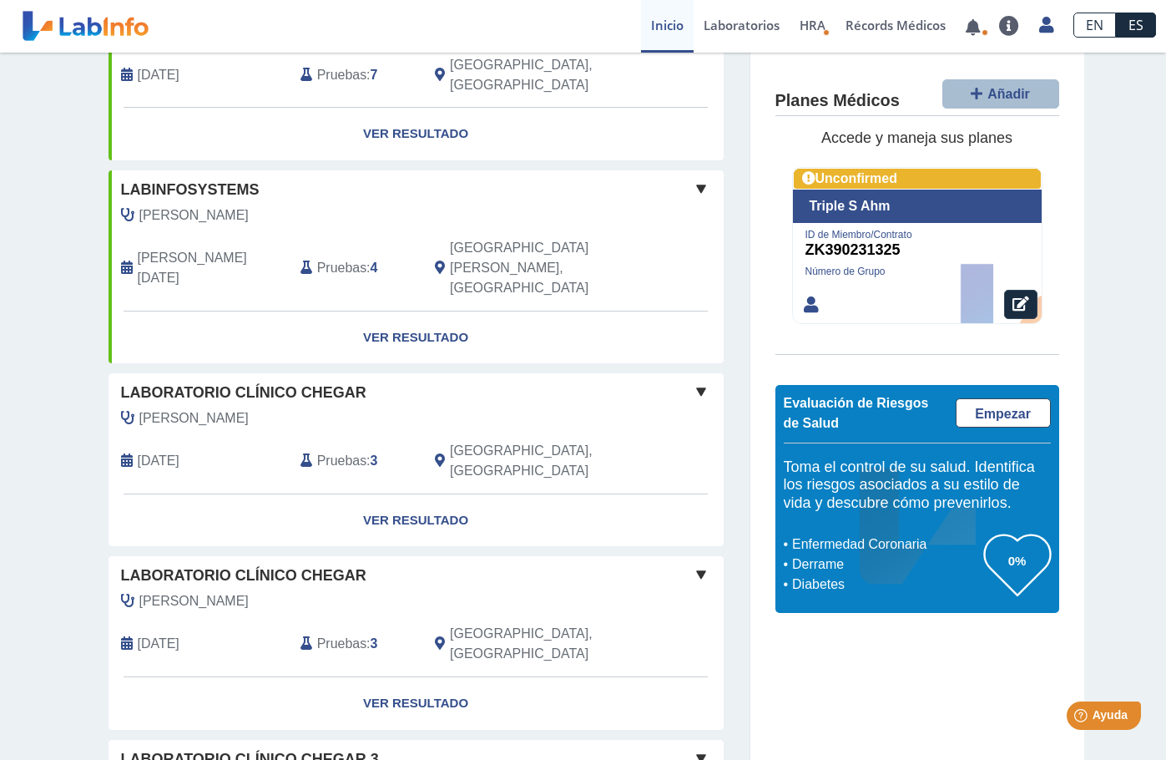
scroll to position [523, 0]
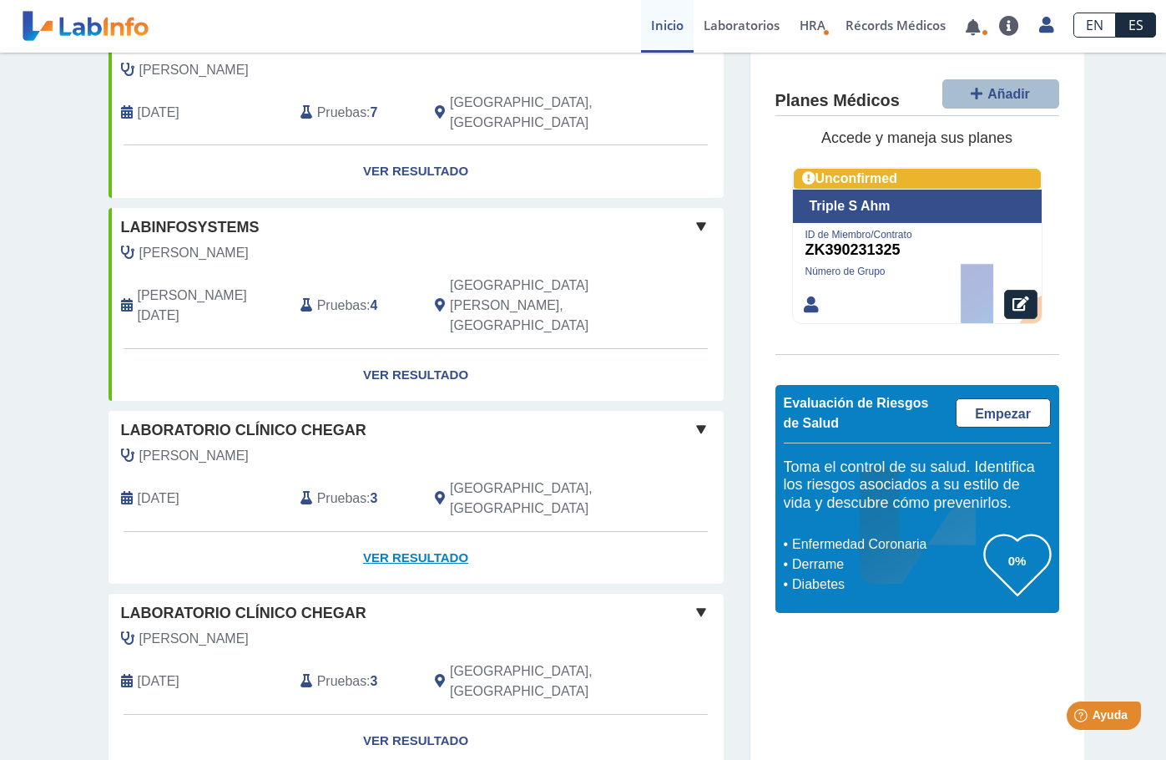
click at [409, 532] on link "Ver Resultado" at bounding box center [416, 558] width 615 height 53
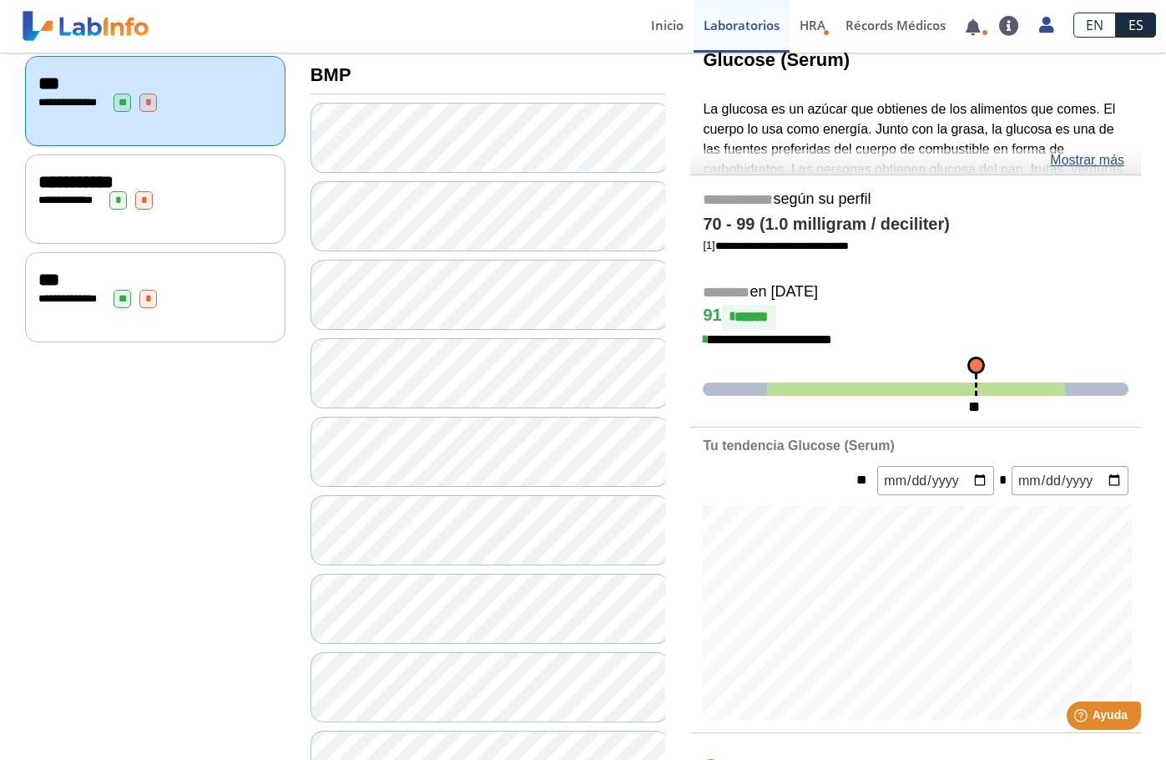
scroll to position [93, 0]
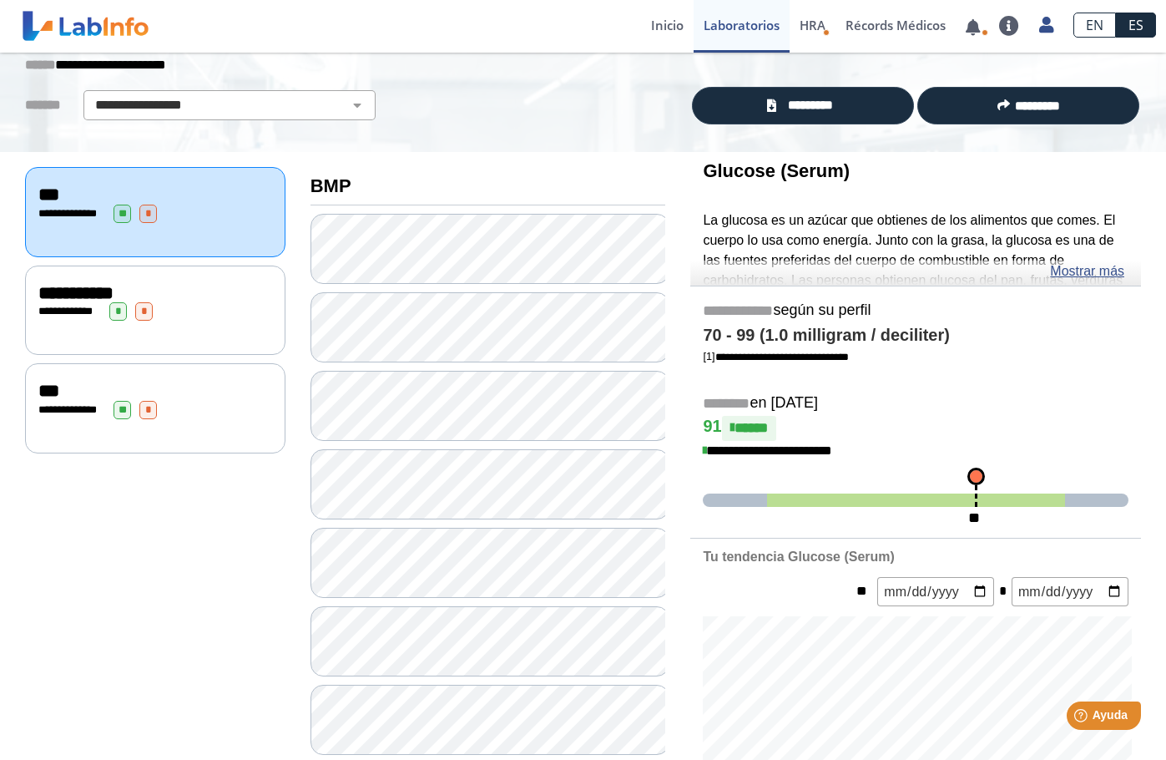
click at [190, 222] on div "**********" at bounding box center [155, 211] width 260 height 89
click at [141, 215] on span "*" at bounding box center [148, 214] width 18 height 18
click at [124, 211] on span "**" at bounding box center [123, 214] width 18 height 18
click at [465, 178] on h3 "BMP" at bounding box center [489, 185] width 356 height 21
click at [800, 108] on span "*********" at bounding box center [810, 105] width 58 height 19
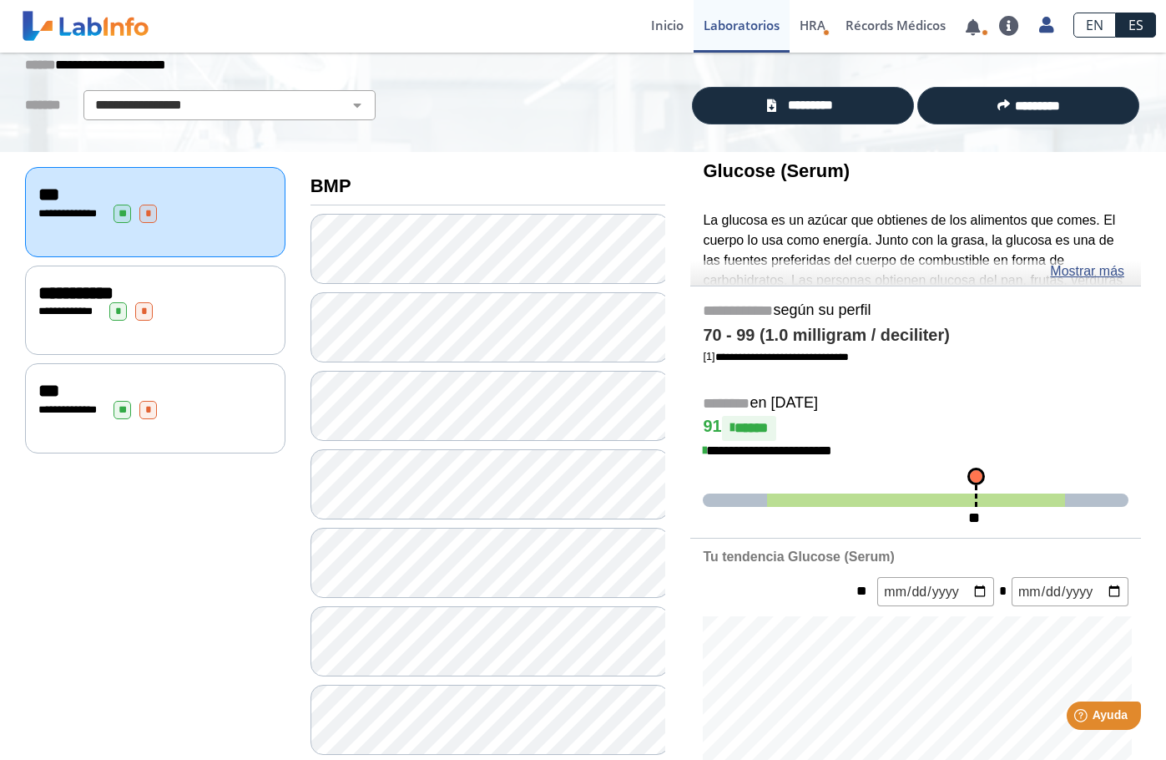
click at [246, 306] on div "**********" at bounding box center [155, 311] width 234 height 18
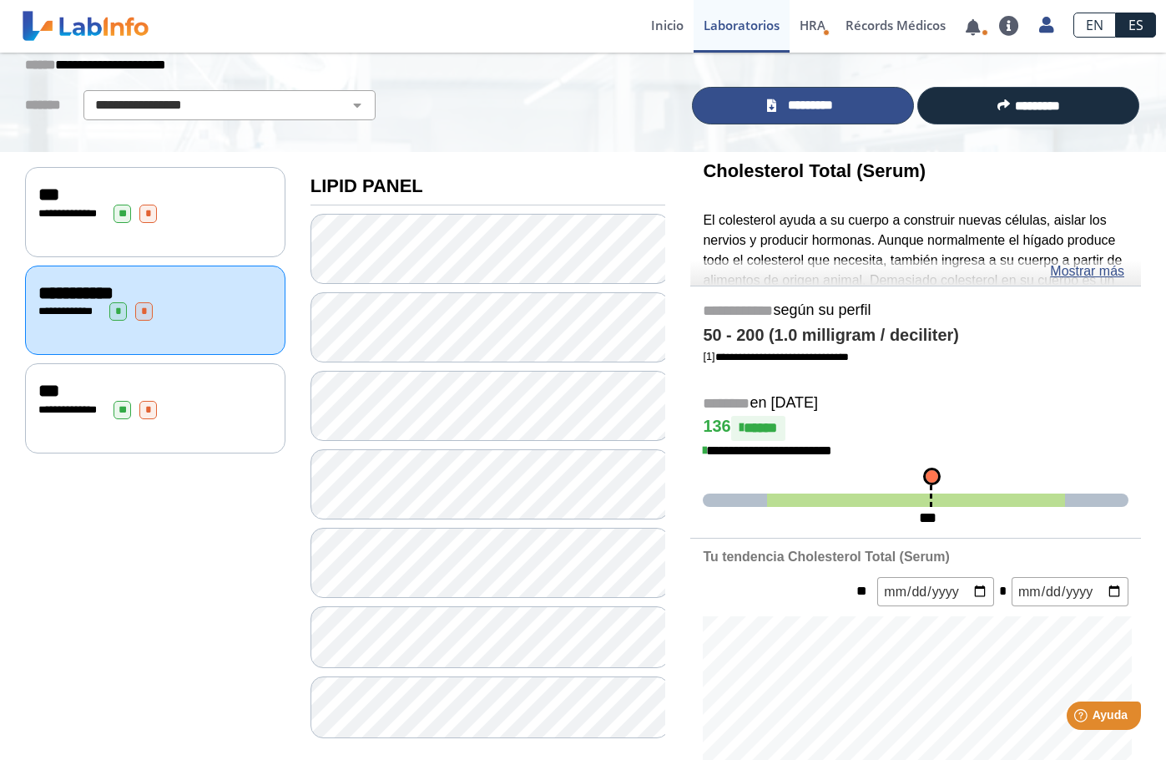
click at [812, 109] on span "*********" at bounding box center [810, 105] width 58 height 19
click at [224, 409] on div "**********" at bounding box center [155, 410] width 234 height 18
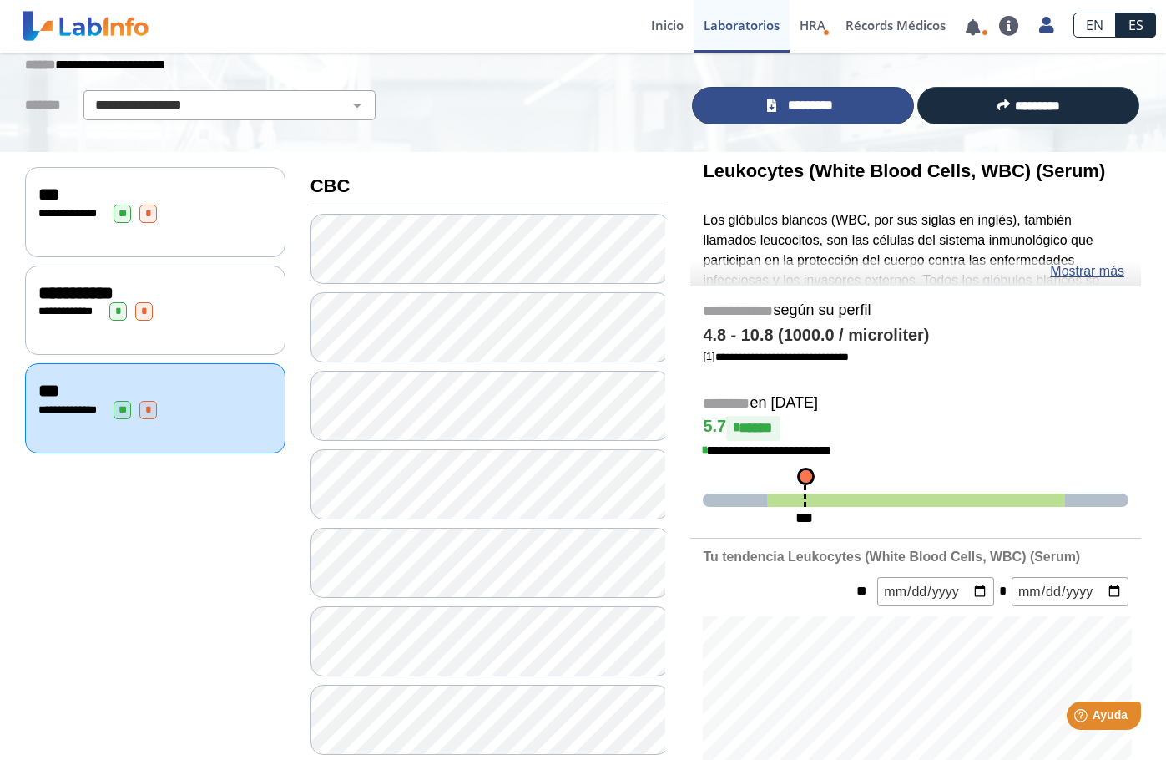
click at [833, 106] on span "*********" at bounding box center [810, 105] width 58 height 19
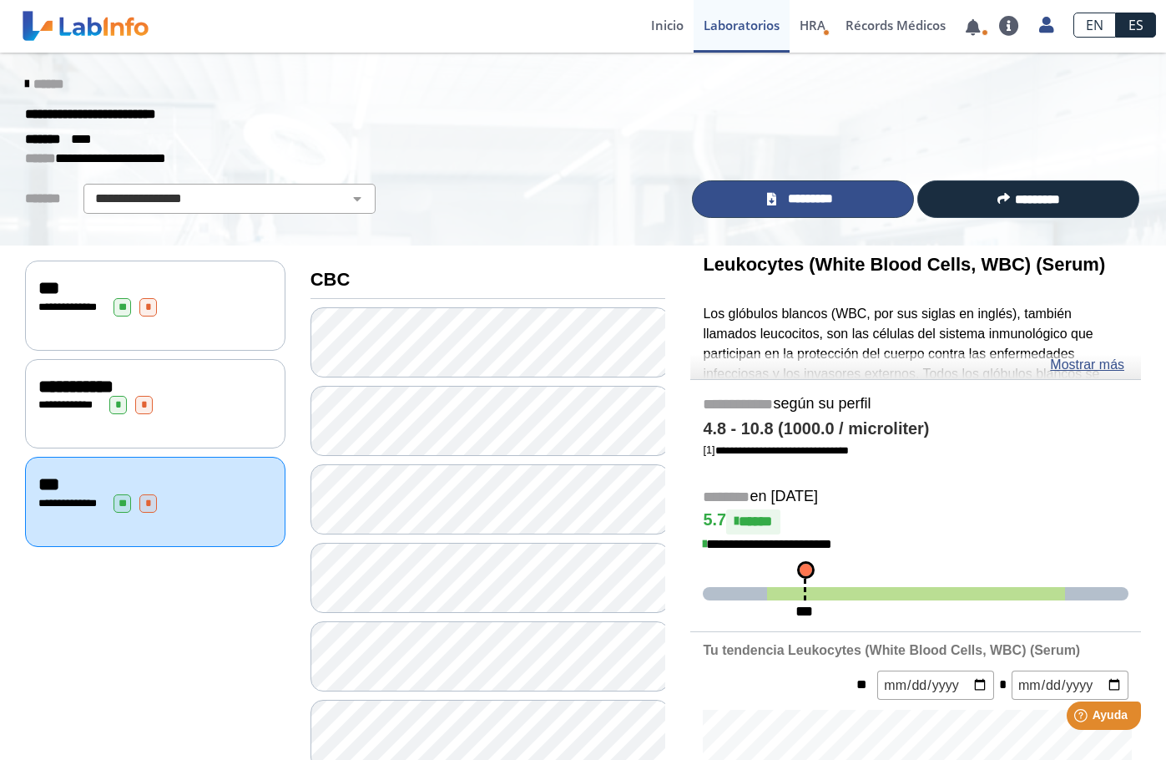
scroll to position [223, 0]
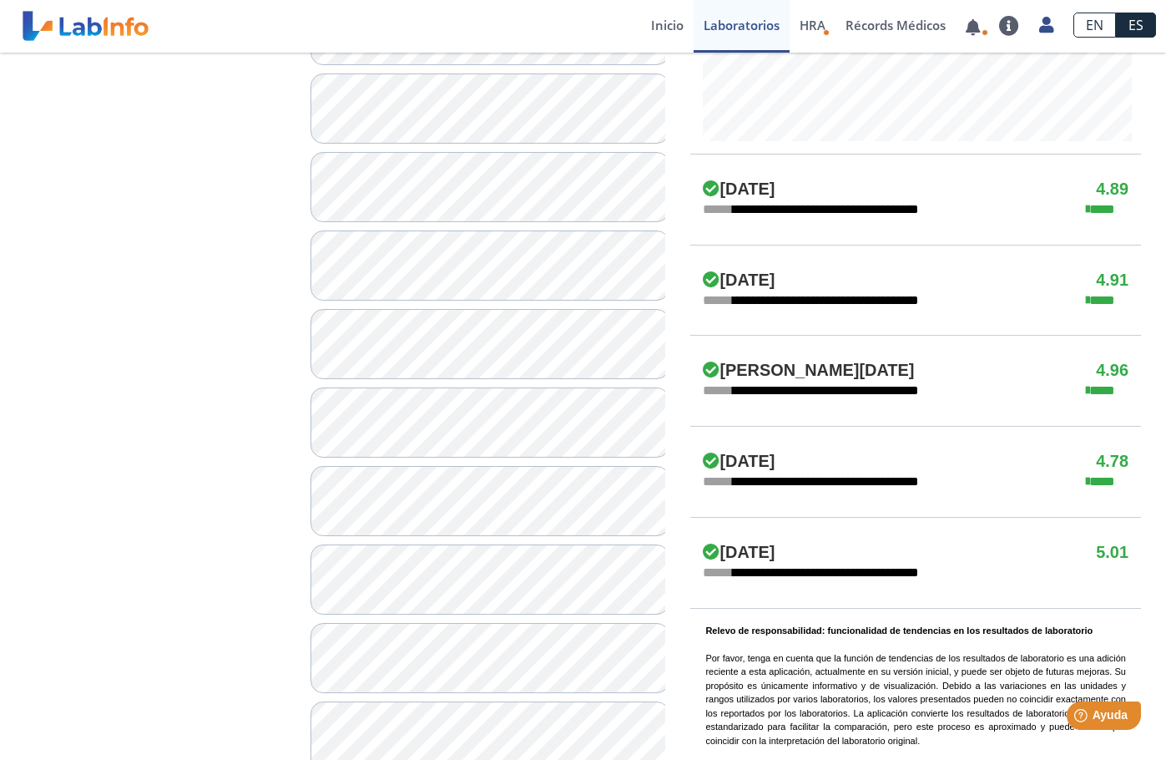
scroll to position [891, 0]
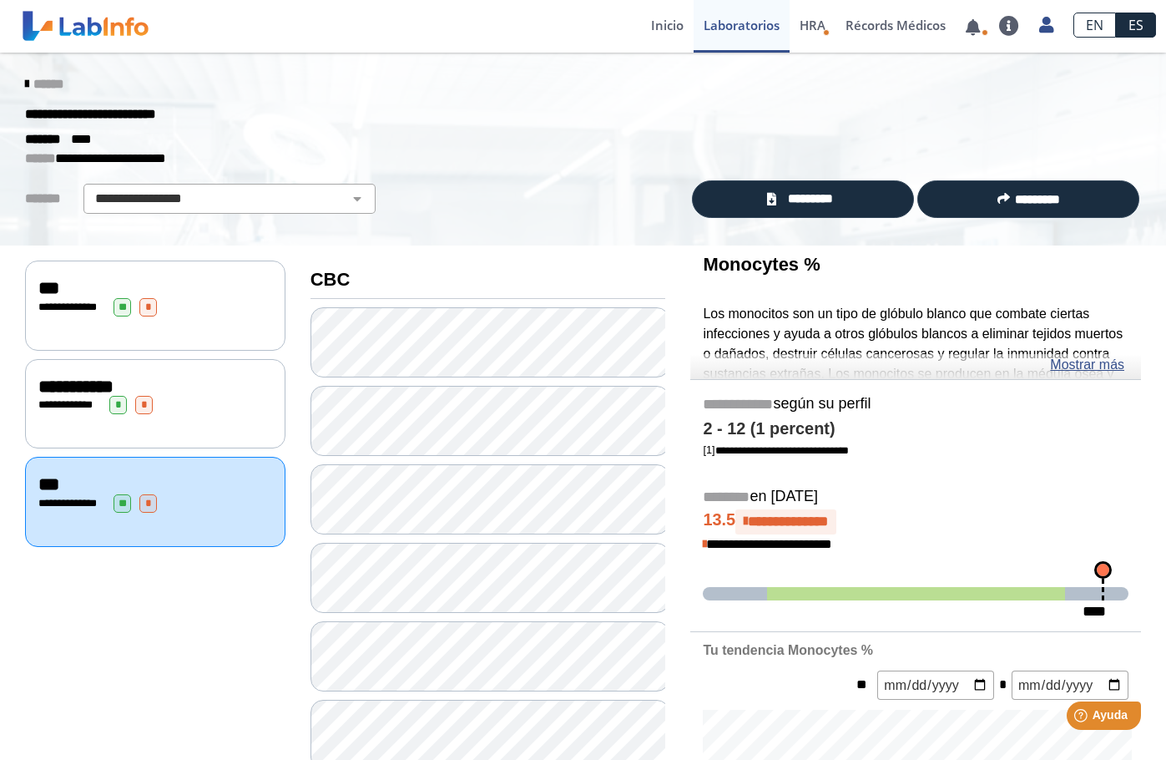
click at [118, 306] on span "**" at bounding box center [123, 307] width 18 height 18
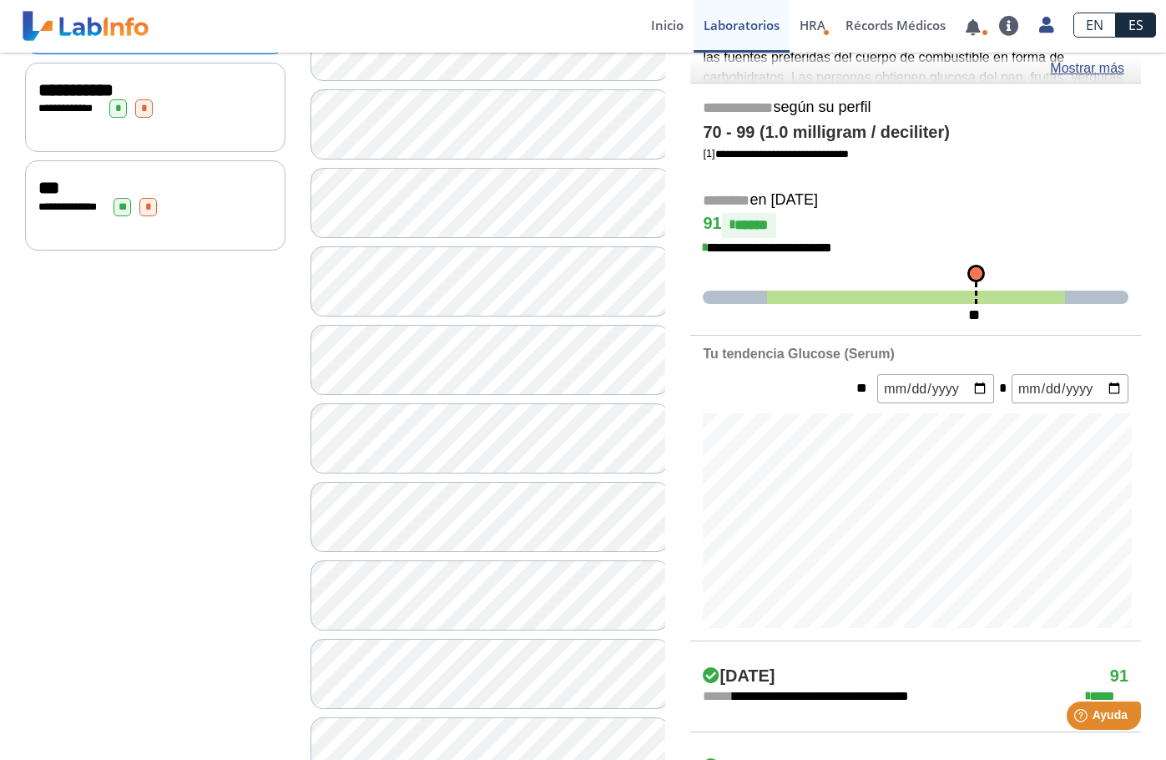
scroll to position [334, 0]
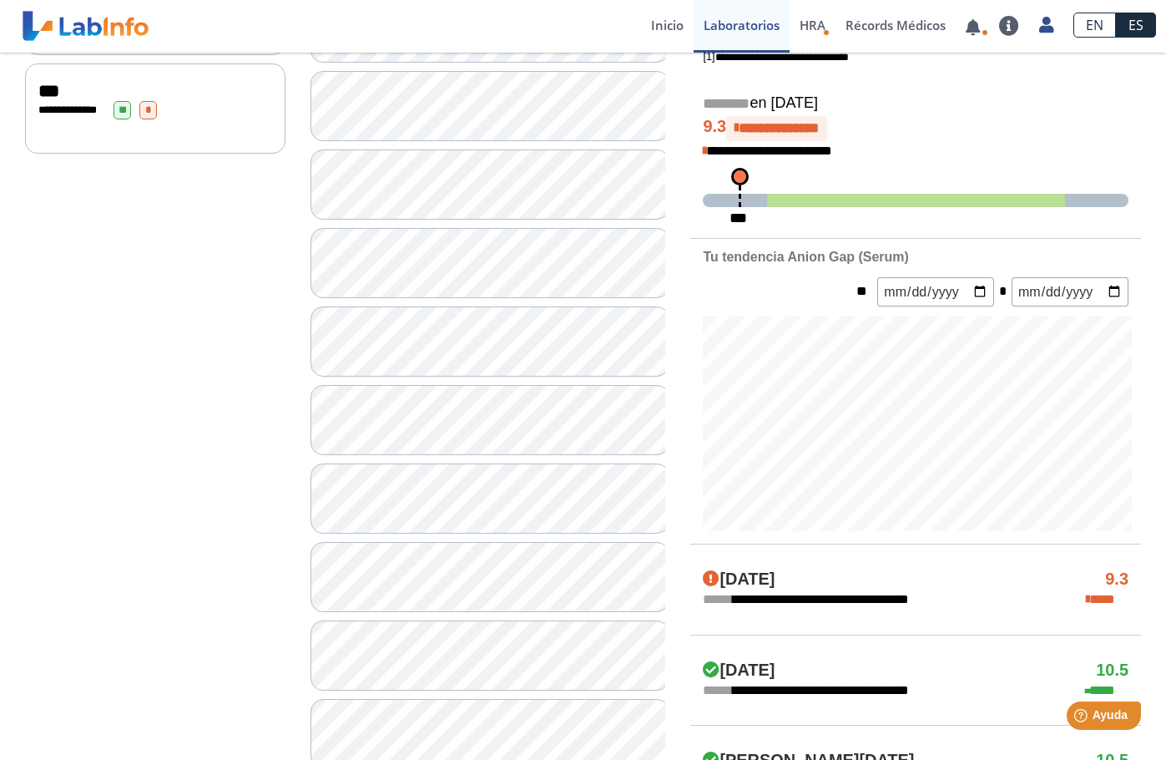
scroll to position [111, 0]
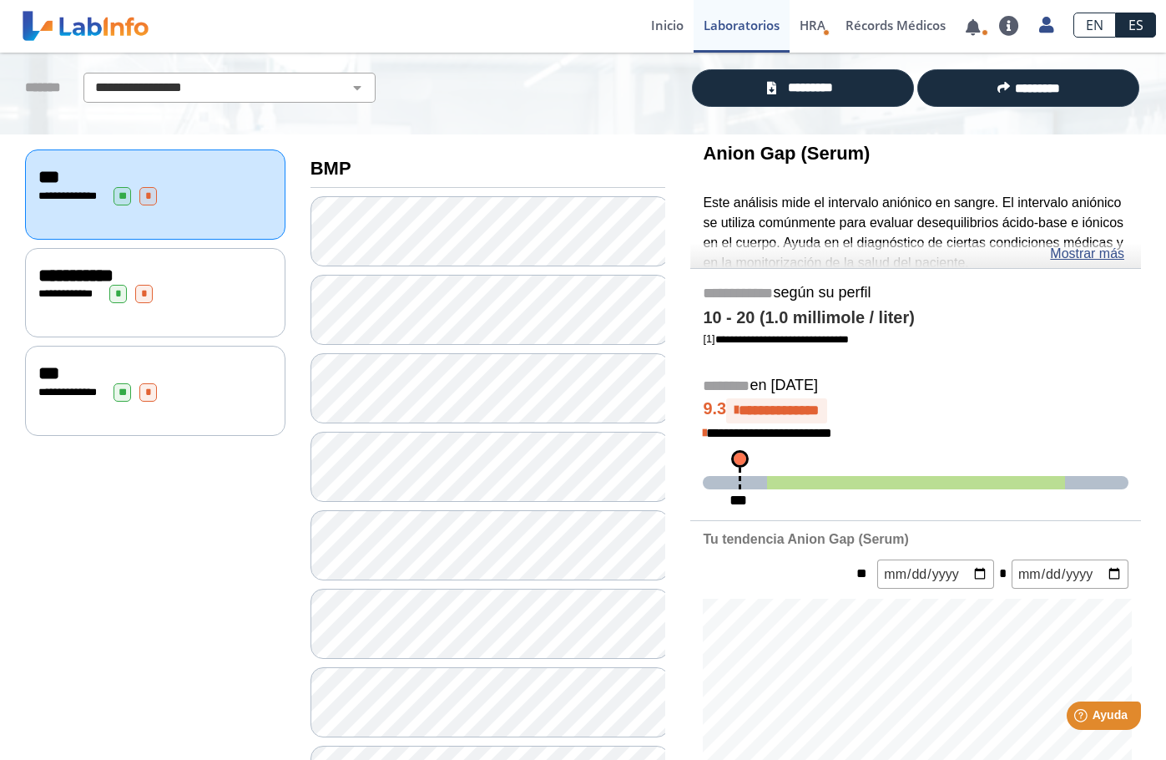
click at [181, 285] on div "**********" at bounding box center [155, 294] width 234 height 18
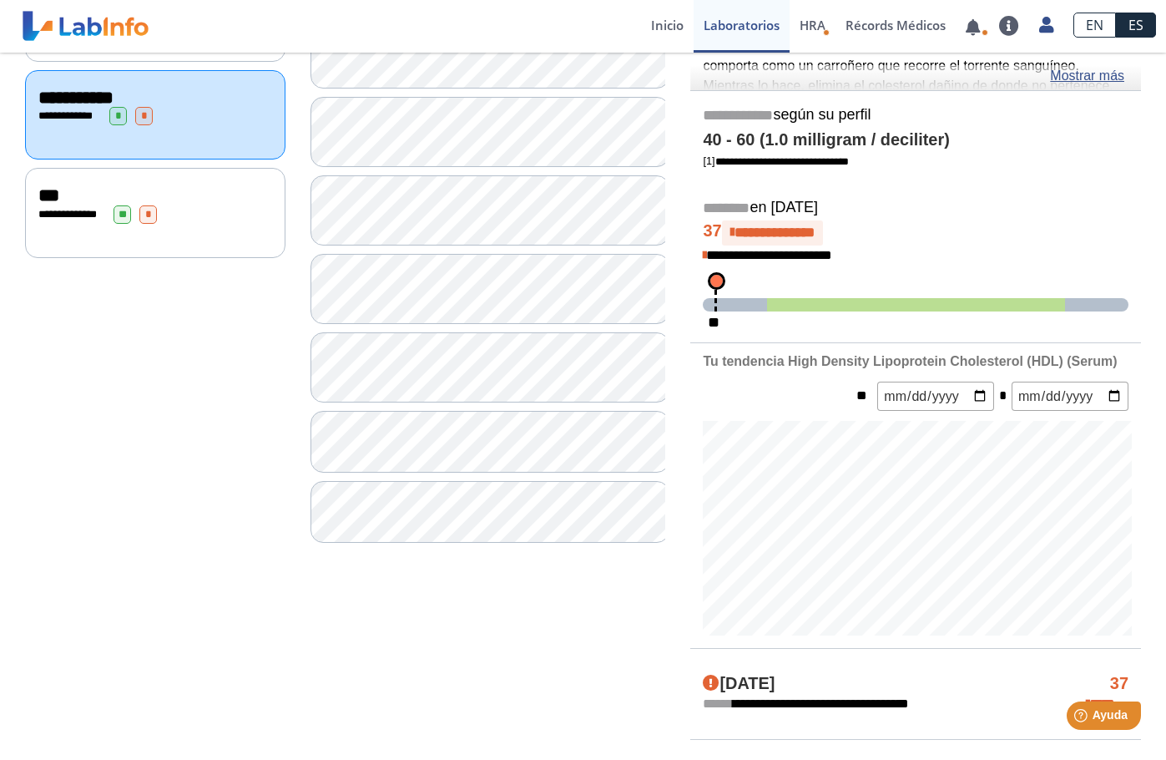
scroll to position [334, 0]
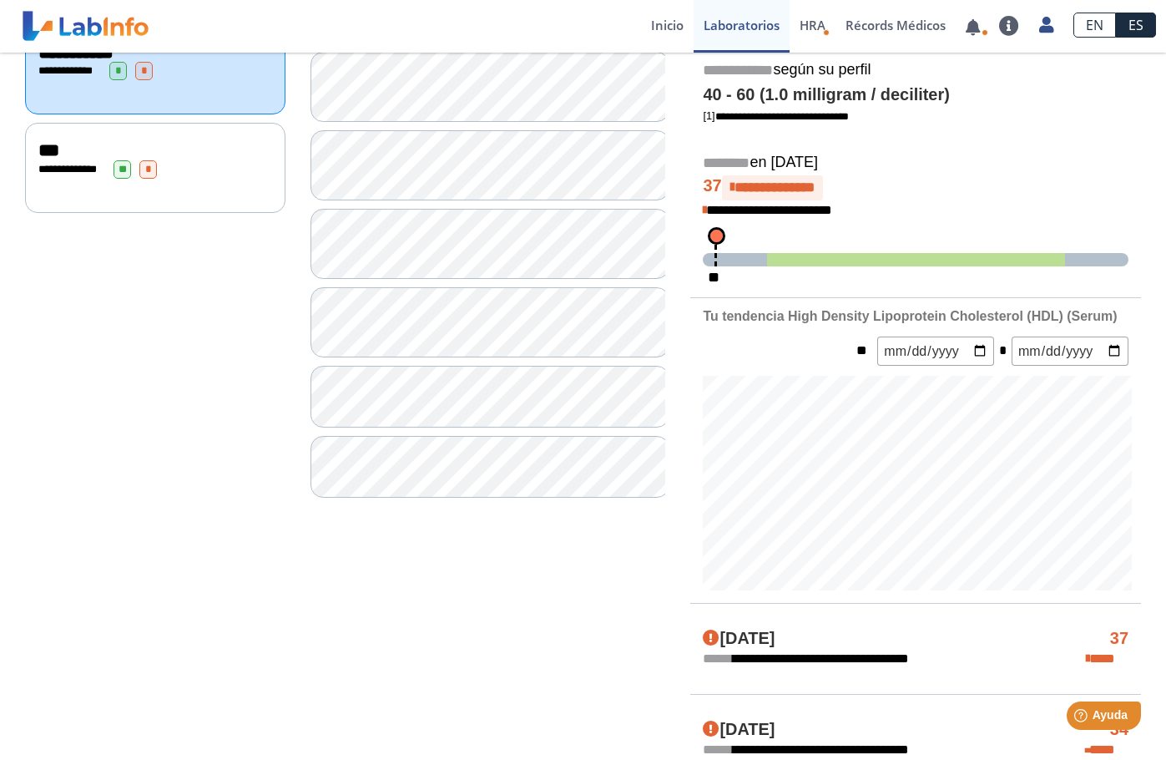
click at [91, 135] on div "**********" at bounding box center [155, 167] width 260 height 89
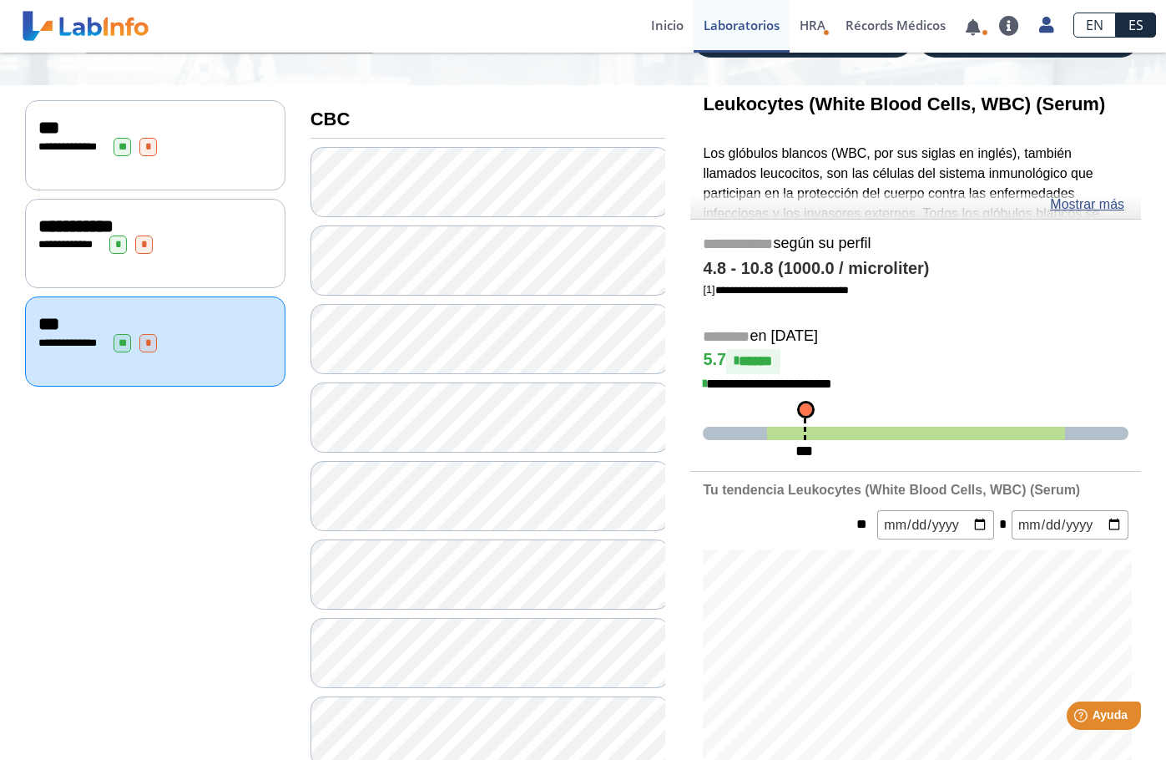
scroll to position [111, 0]
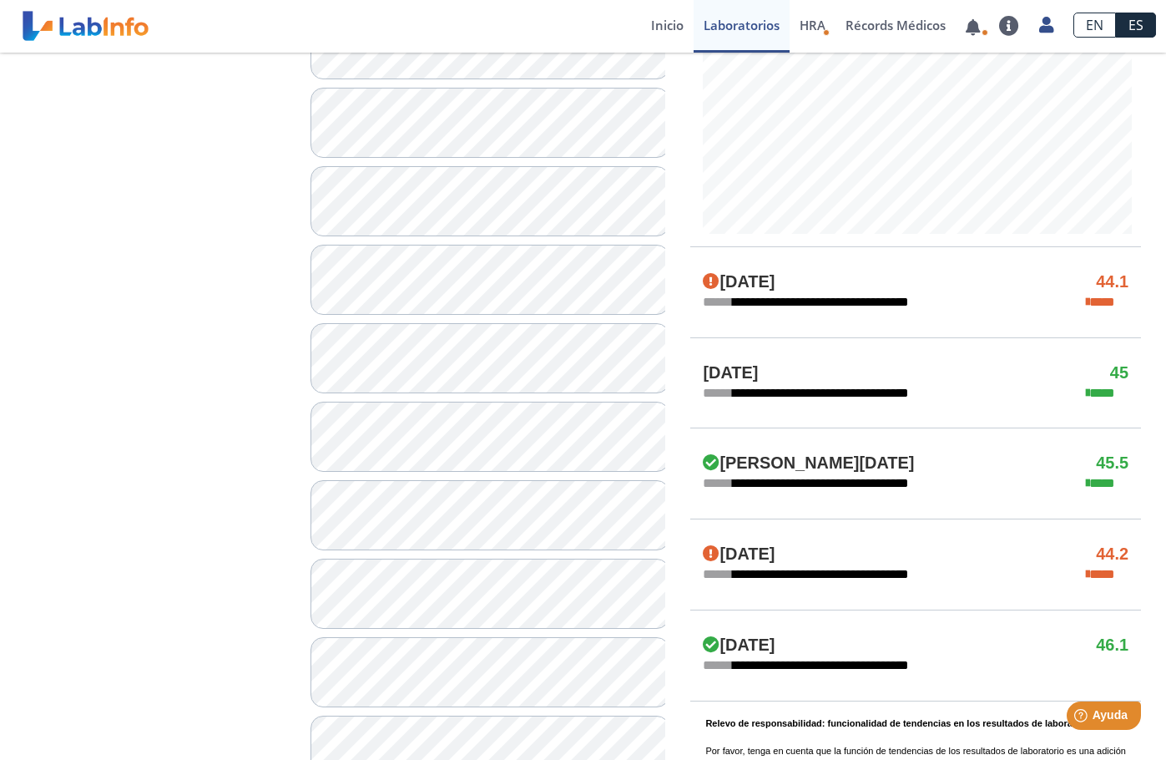
scroll to position [779, 0]
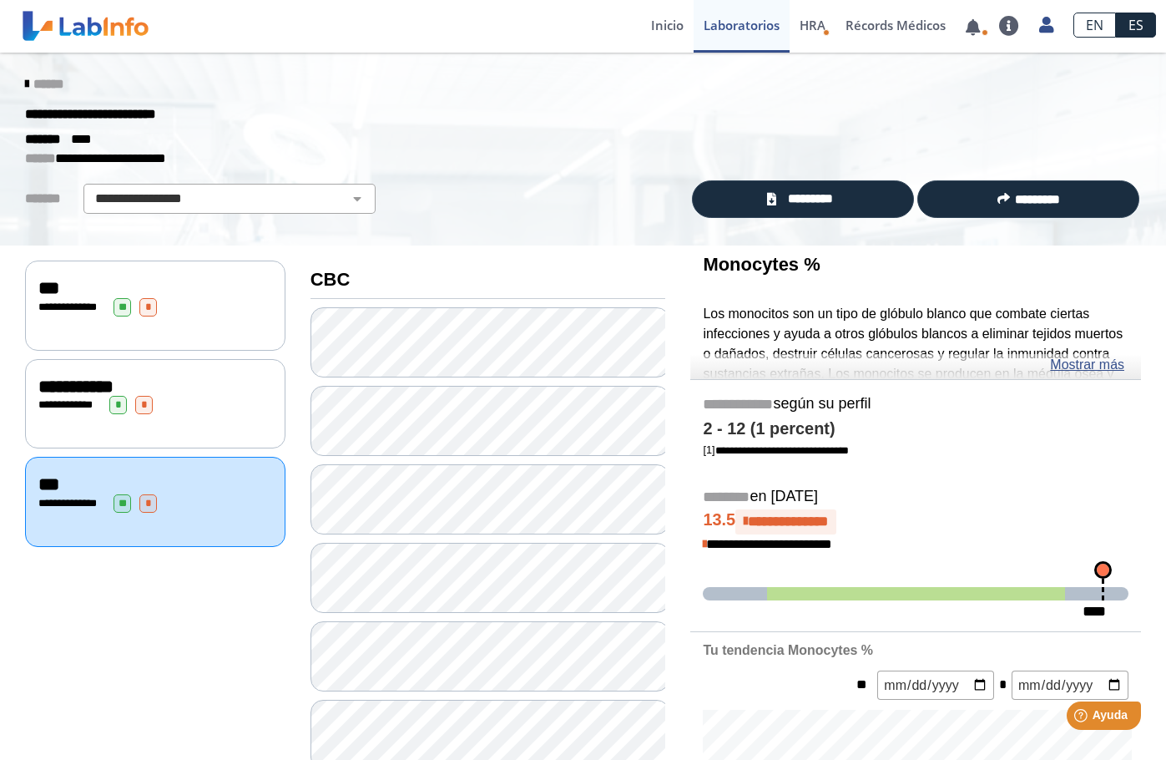
click at [212, 392] on div "**********" at bounding box center [155, 386] width 234 height 20
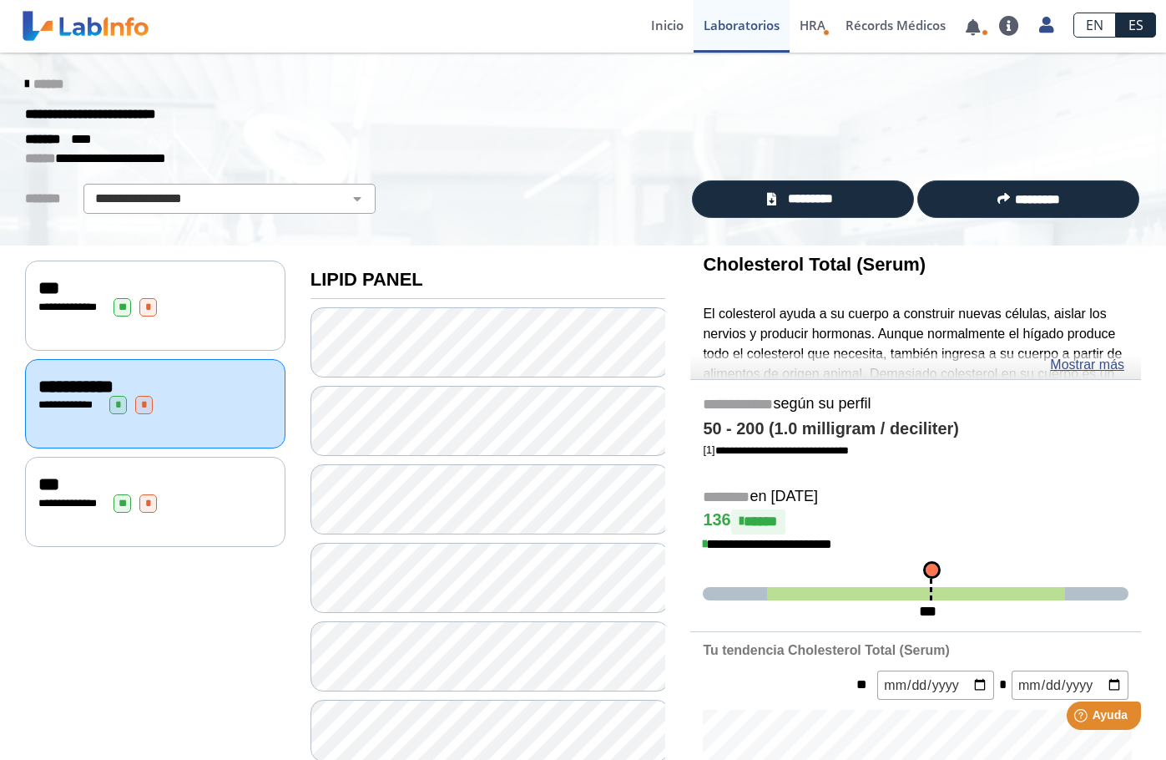
click at [222, 311] on div "**********" at bounding box center [155, 307] width 234 height 18
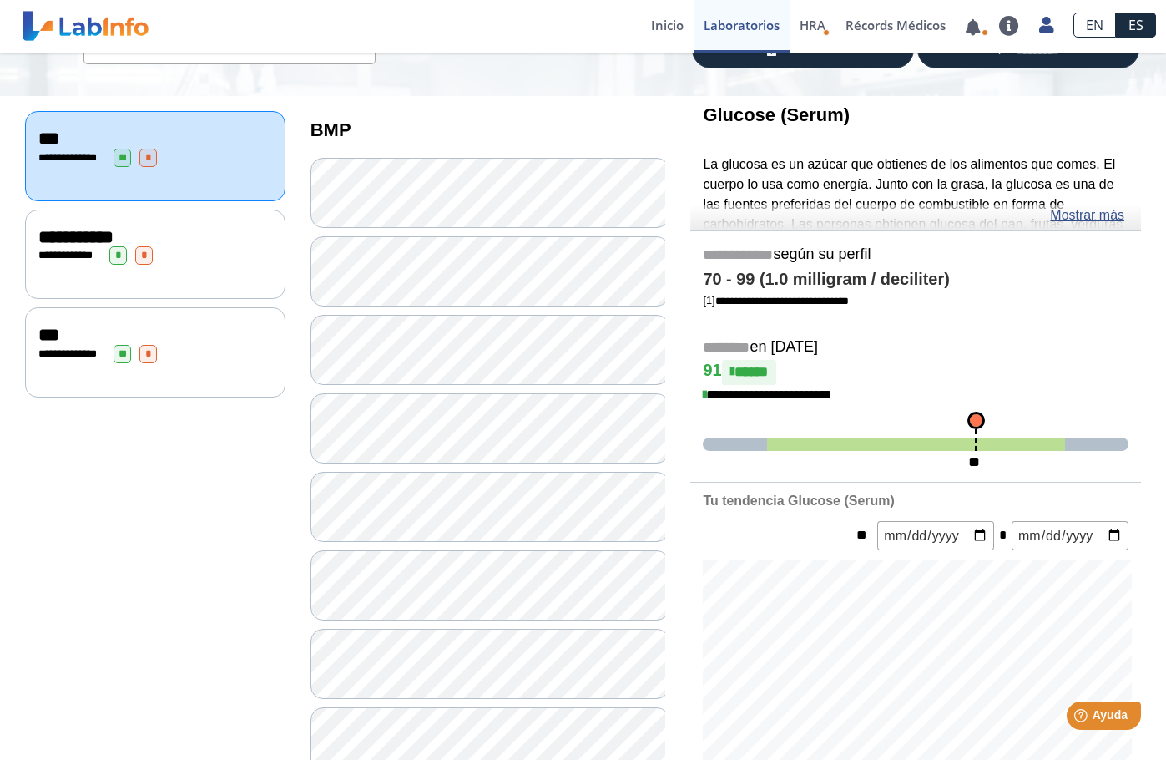
scroll to position [111, 0]
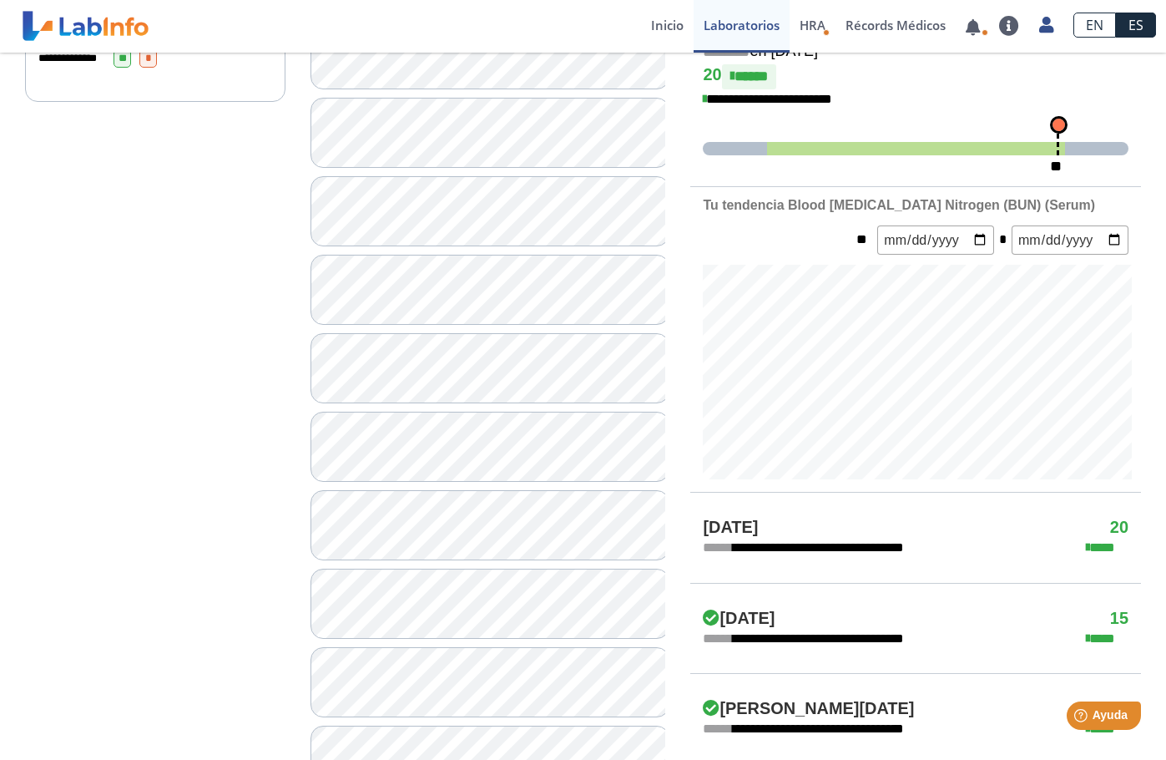
scroll to position [557, 0]
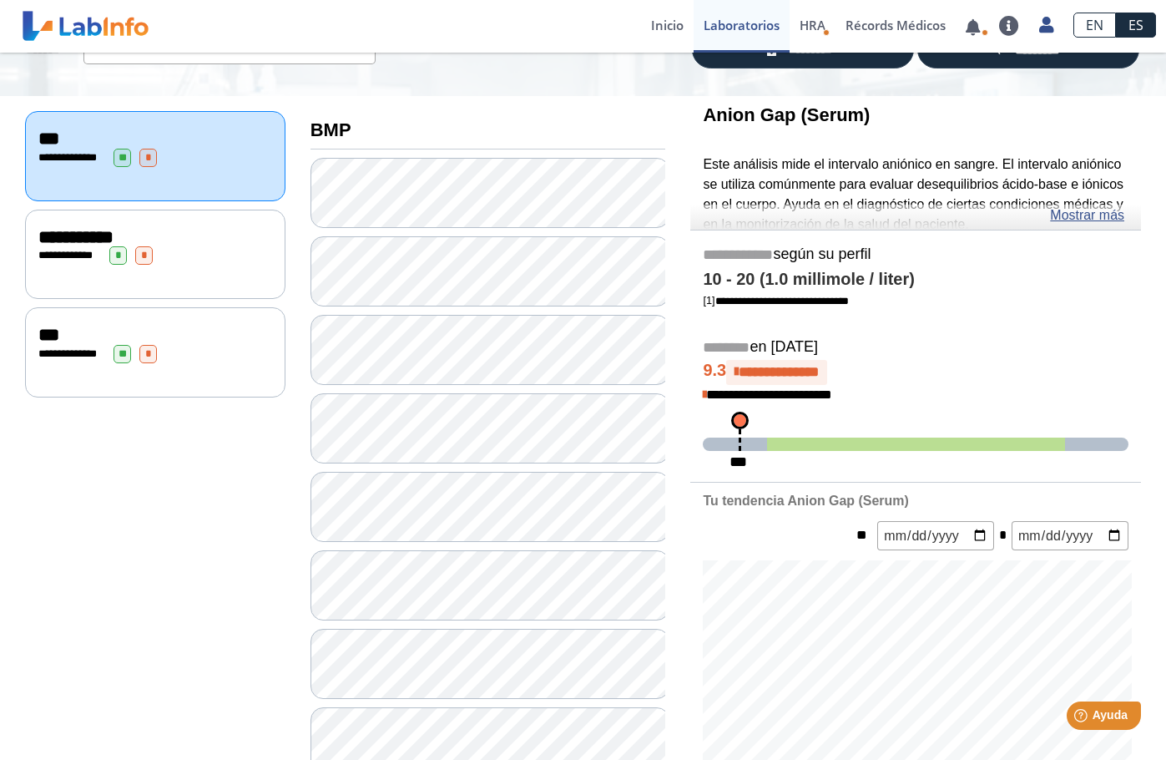
scroll to position [111, 0]
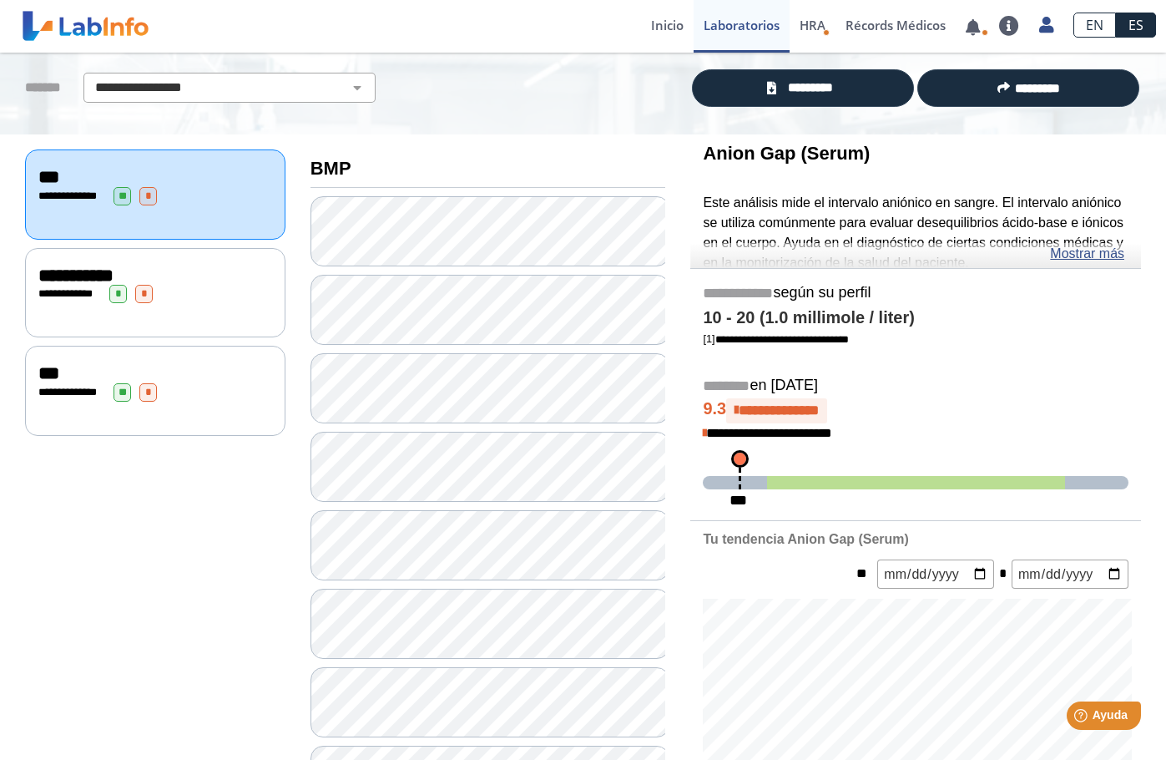
click at [876, 227] on p "Este análisis mide el intervalo aniónico en sangre. El intervalo aniónico se ut…" at bounding box center [916, 233] width 426 height 80
click at [1070, 256] on link "Mostrar más" at bounding box center [1087, 254] width 74 height 20
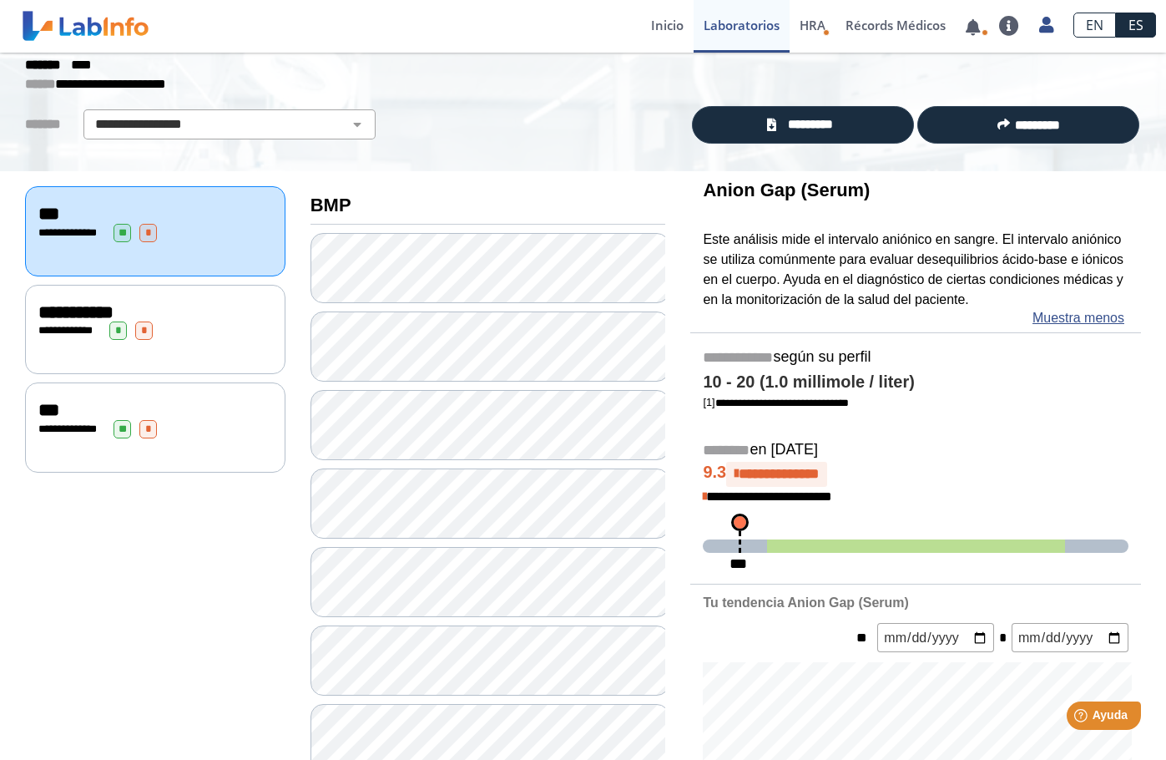
scroll to position [0, 0]
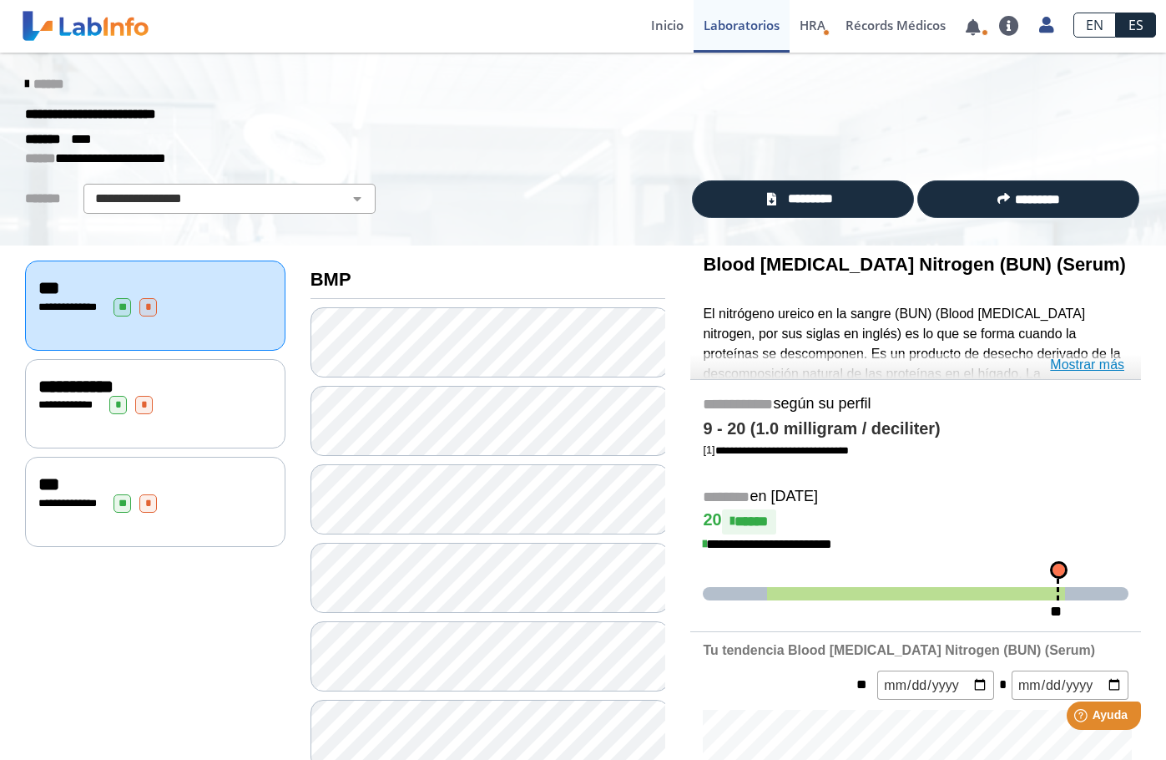
click at [1073, 363] on link "Mostrar más" at bounding box center [1087, 365] width 74 height 20
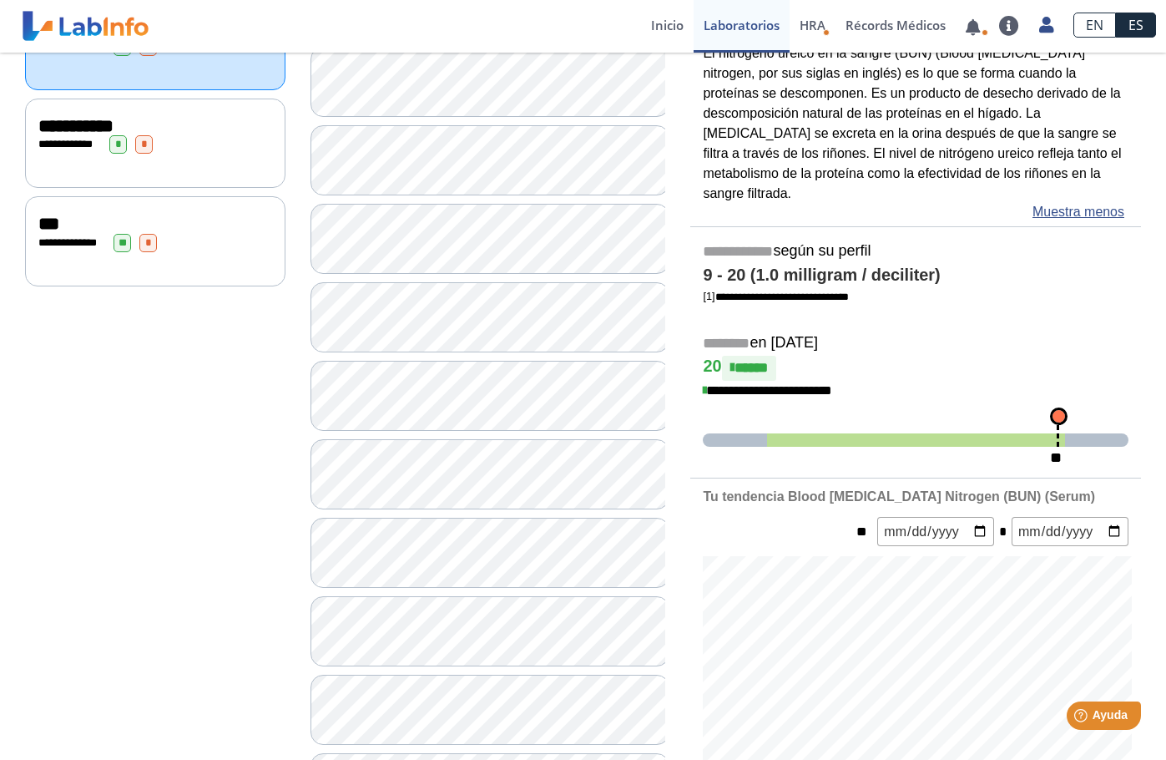
scroll to position [223, 0]
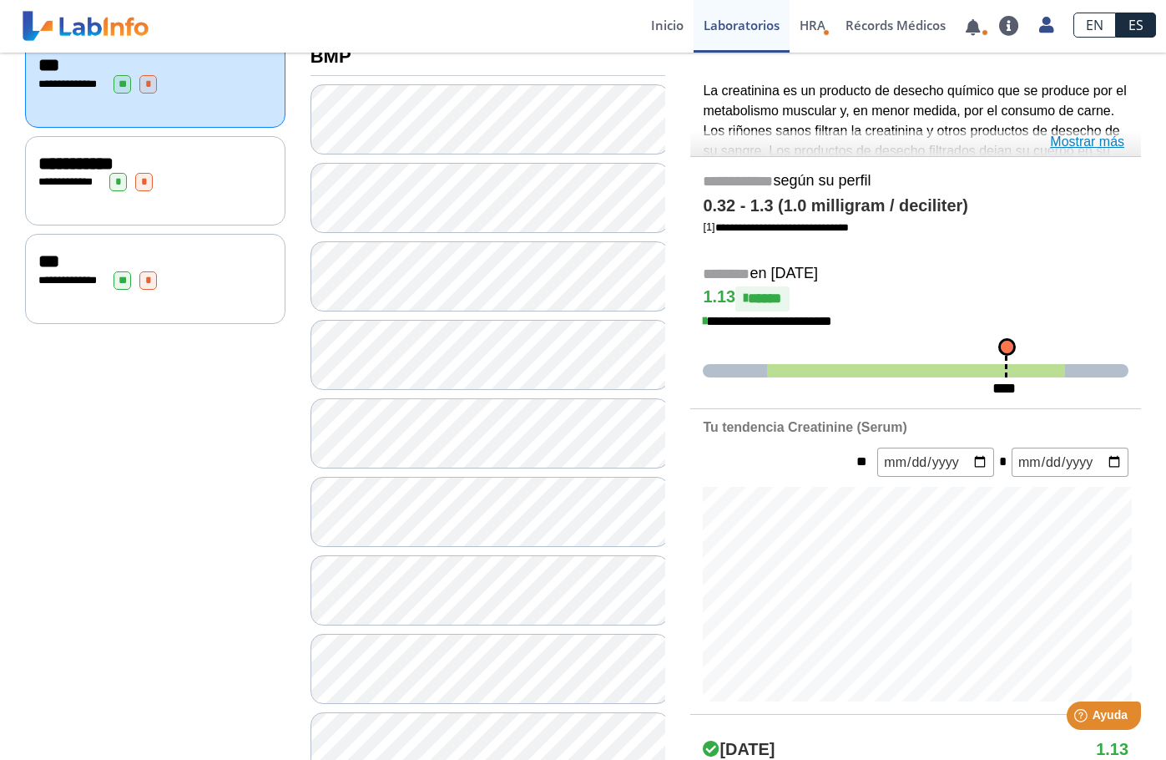
click at [1093, 144] on link "Mostrar más" at bounding box center [1087, 142] width 74 height 20
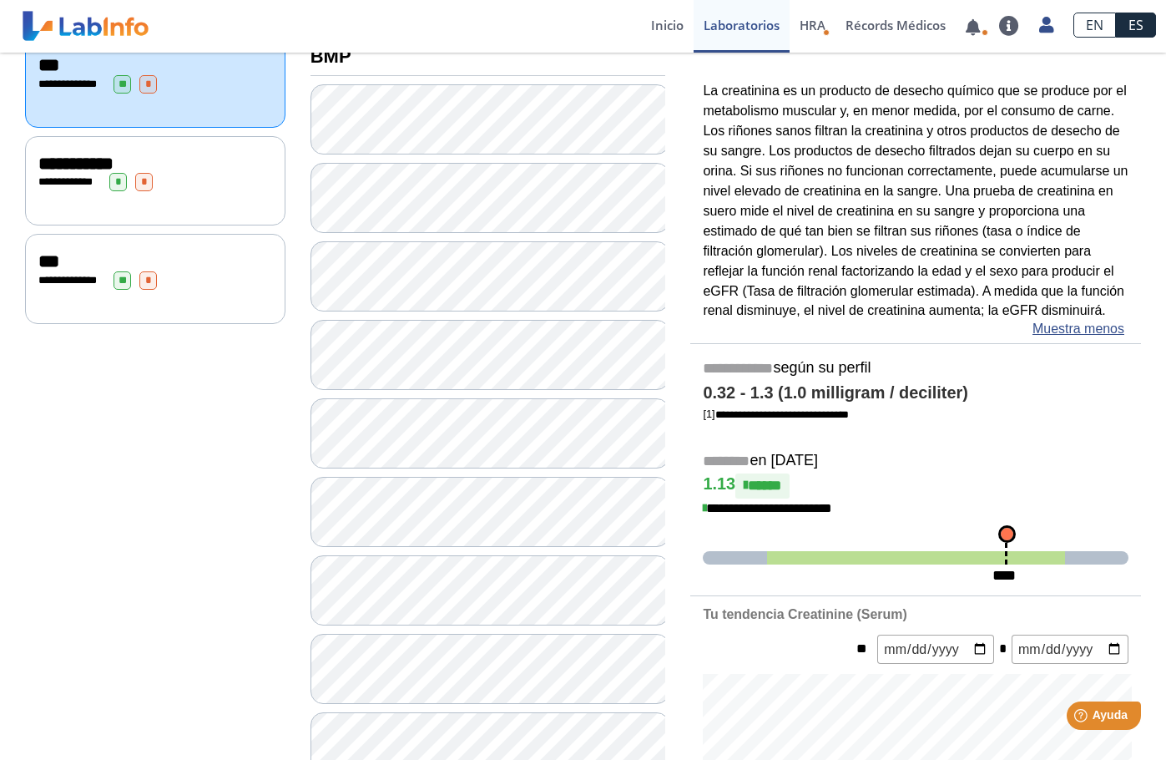
click at [237, 204] on div "**********" at bounding box center [155, 180] width 260 height 89
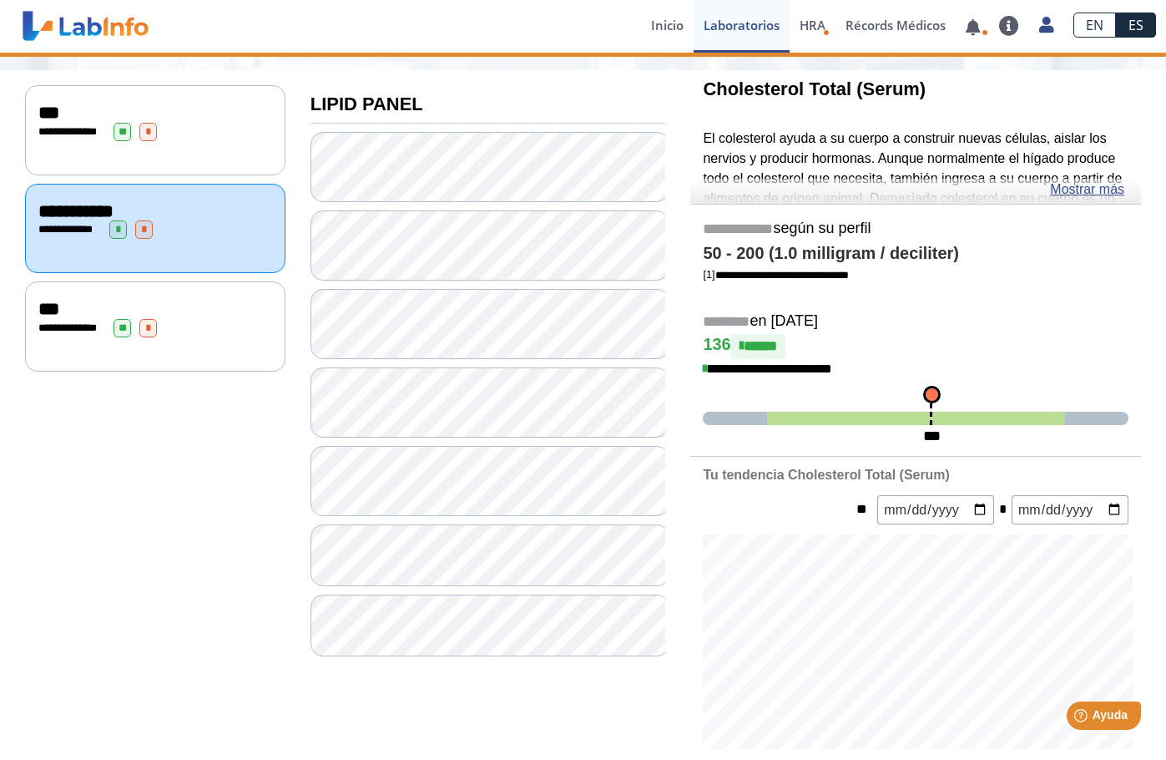
scroll to position [223, 0]
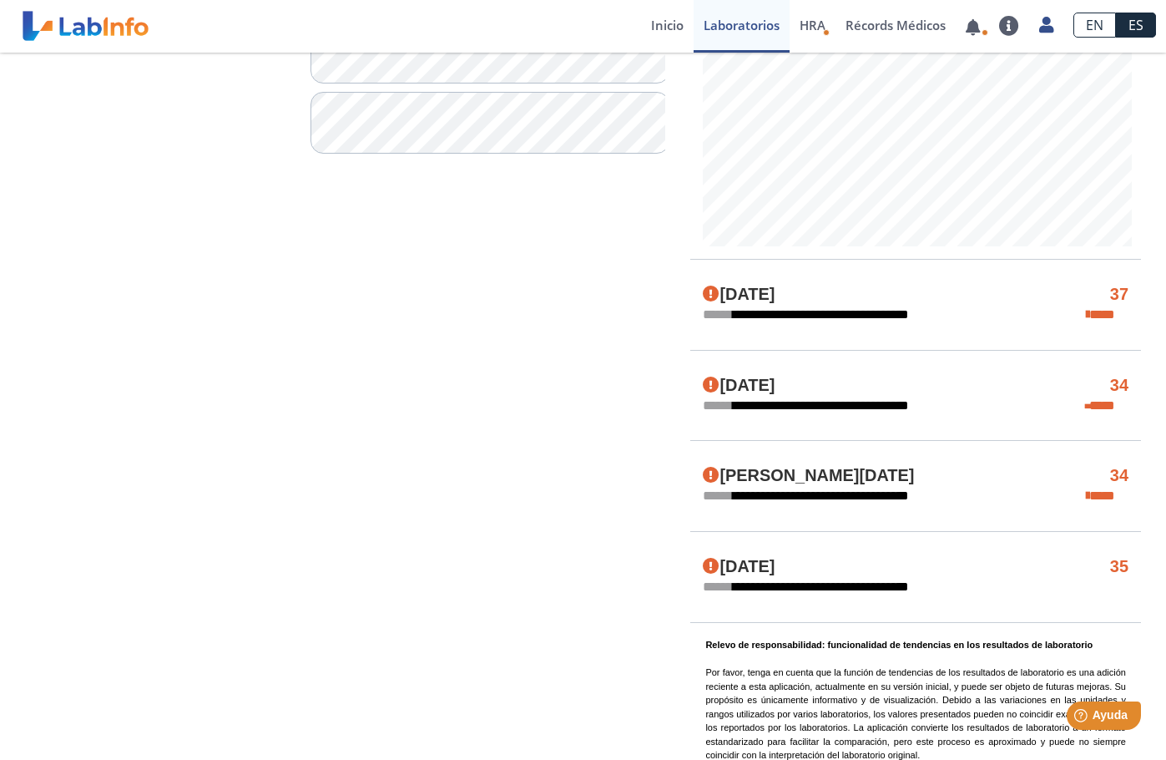
scroll to position [779, 0]
